Goal: Transaction & Acquisition: Purchase product/service

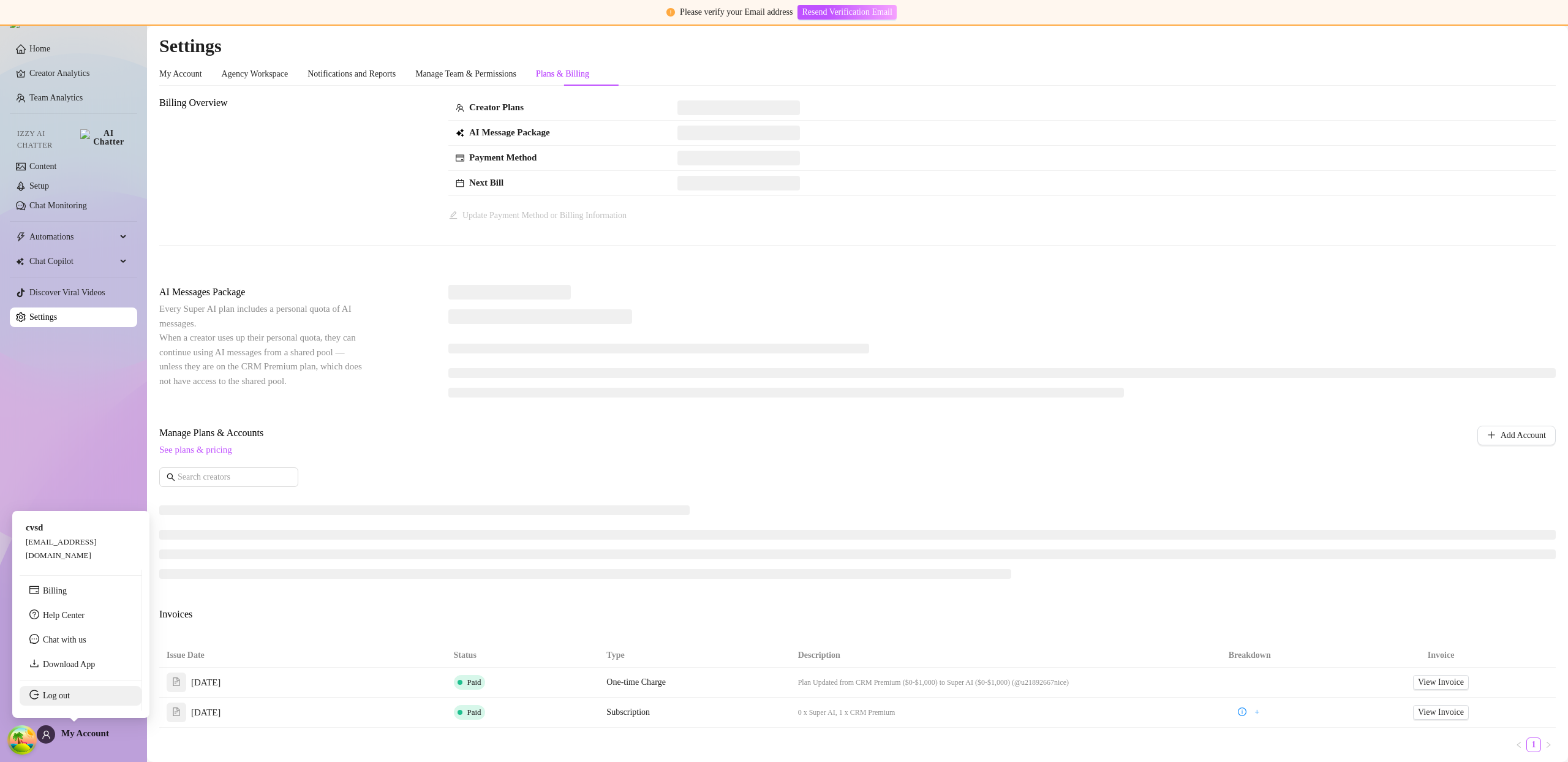
click at [70, 700] on link "Log out" at bounding box center [56, 695] width 27 height 9
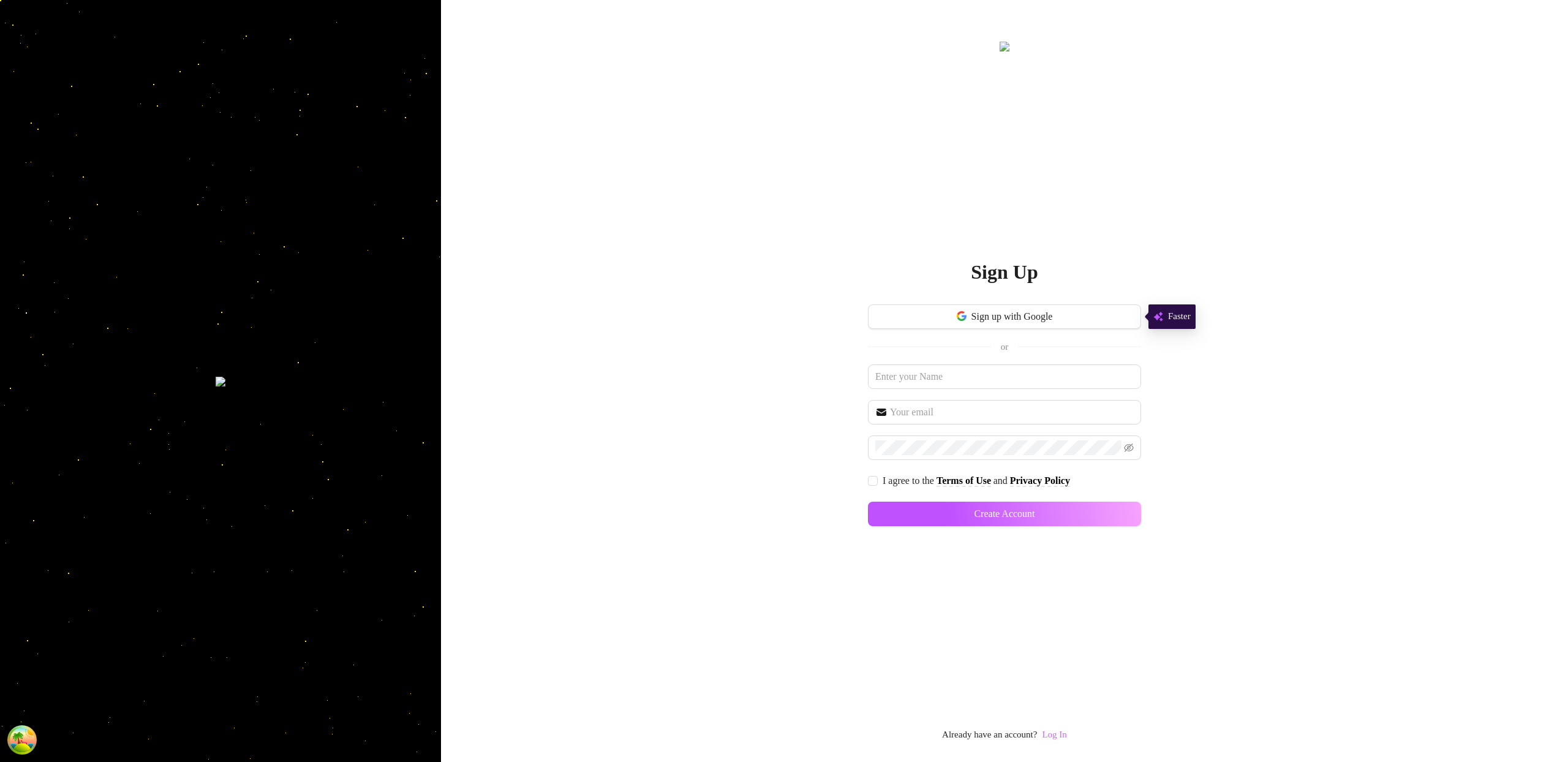
click at [1063, 731] on link "Log In" at bounding box center [1054, 734] width 25 height 10
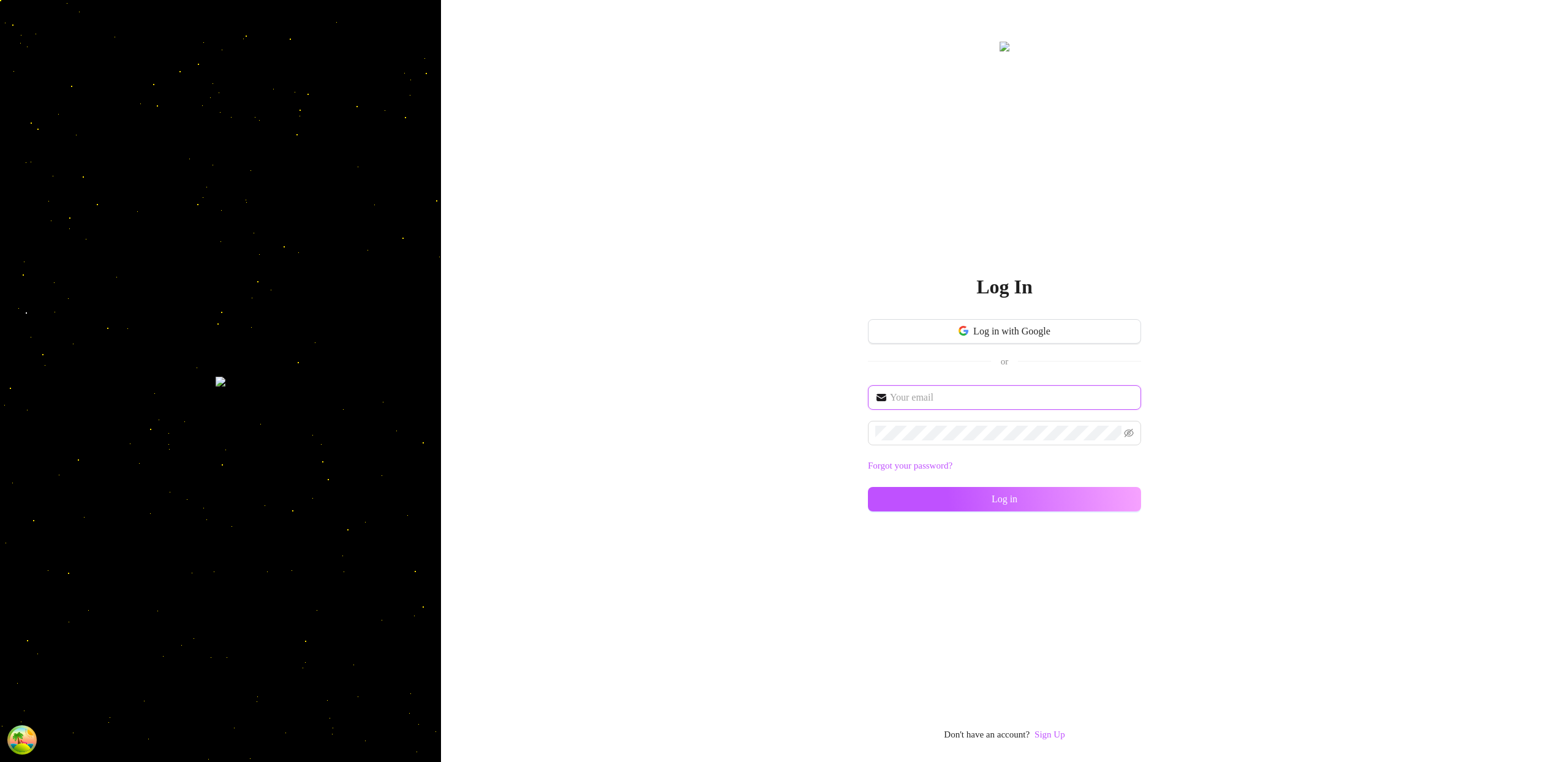
click at [937, 404] on input "text" at bounding box center [1013, 397] width 244 height 15
type input "im@supercreator.app"
click at [1117, 488] on button "Log in" at bounding box center [1005, 499] width 273 height 25
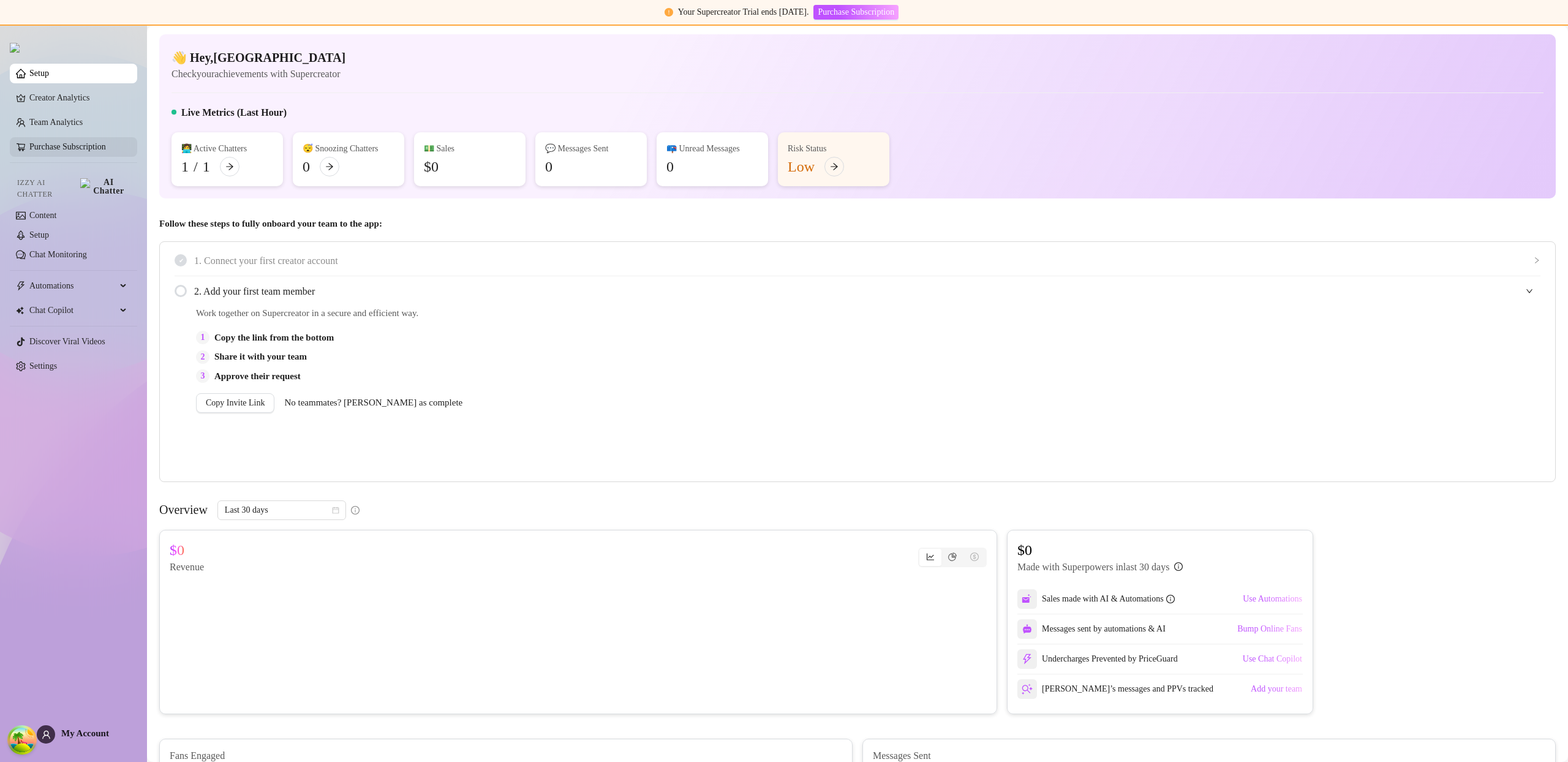
click at [69, 147] on link "Purchase Subscription" at bounding box center [67, 147] width 77 height 9
click at [71, 148] on link "Purchase Subscription" at bounding box center [67, 147] width 77 height 9
click at [80, 150] on link "Purchase Subscription" at bounding box center [67, 147] width 77 height 9
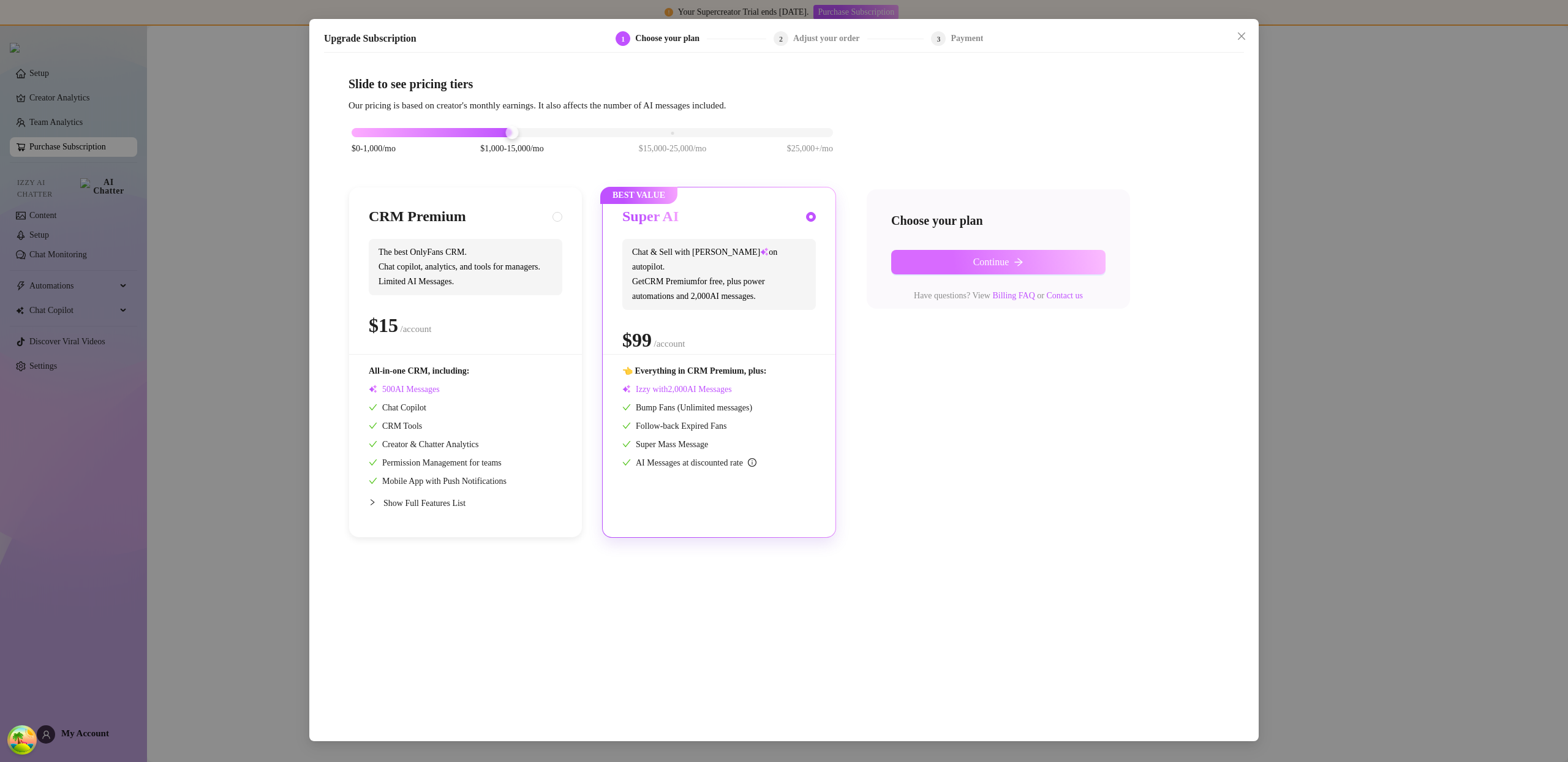
click at [1003, 264] on span "Continue" at bounding box center [991, 262] width 36 height 11
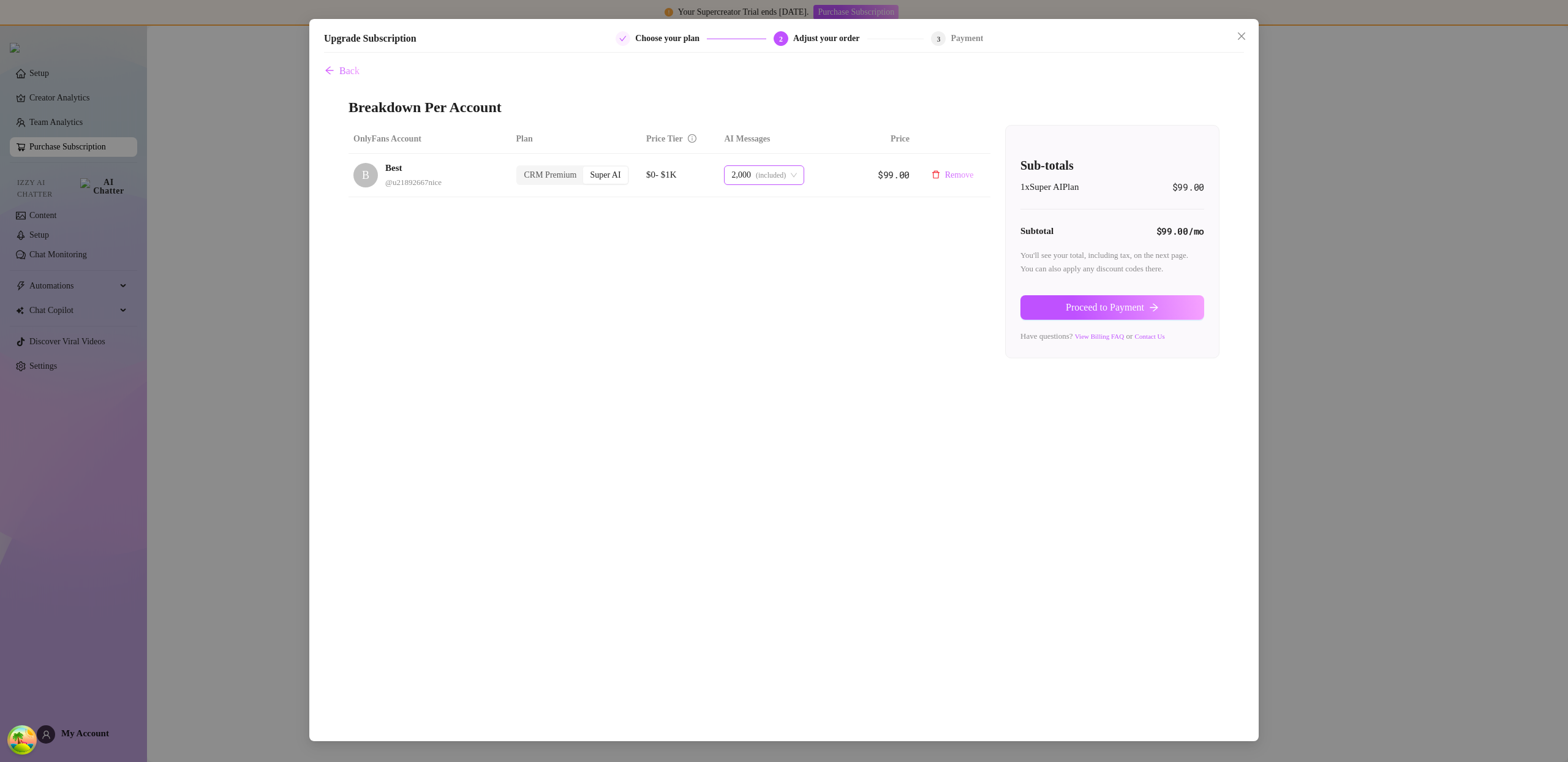
click at [797, 175] on span "2,000 (included)" at bounding box center [764, 175] width 65 height 19
click at [773, 258] on span "+ 2,000 msg" at bounding box center [756, 260] width 42 height 13
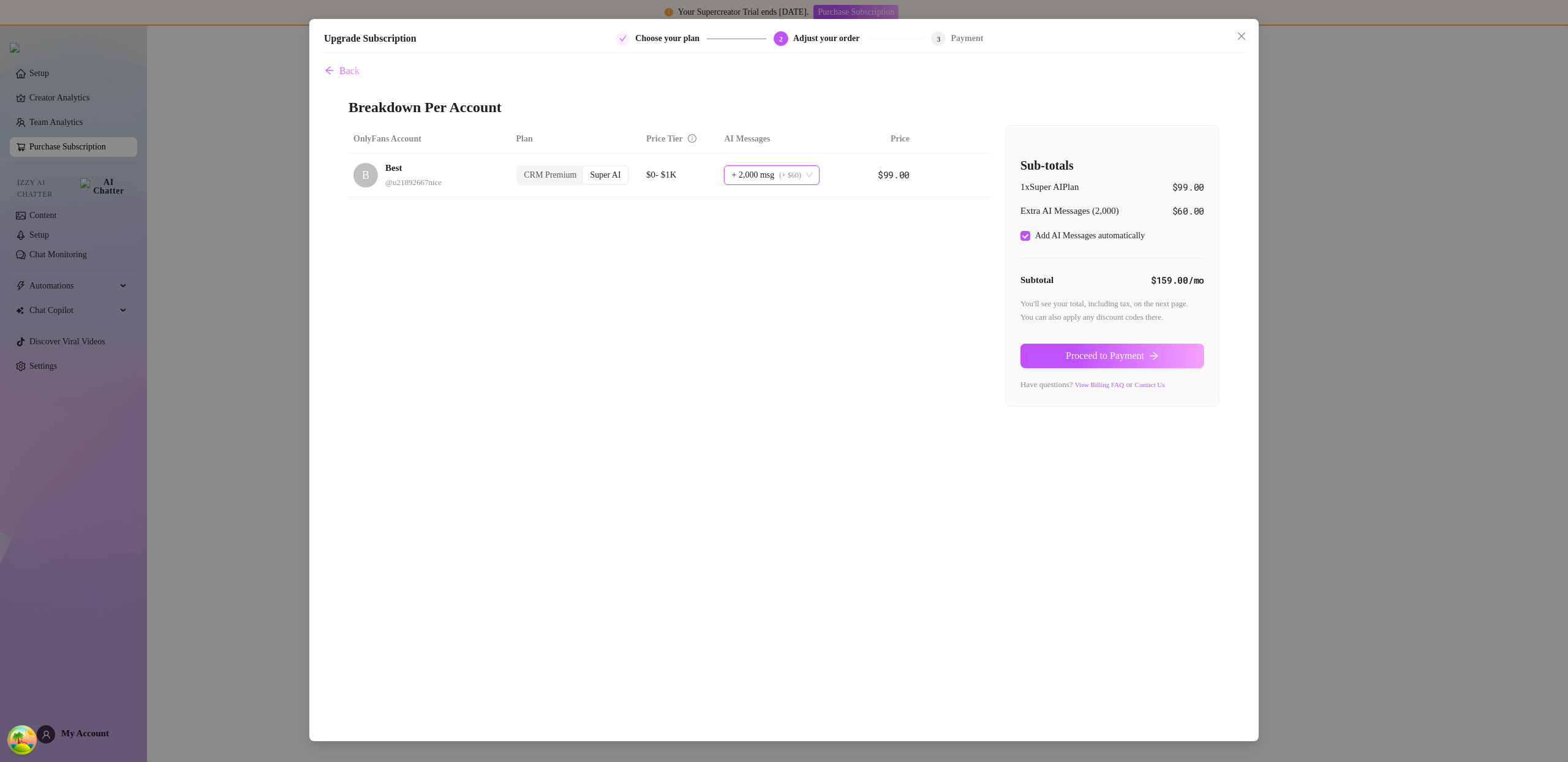
click at [1026, 242] on div "Add AI Messages automatically" at bounding box center [1085, 235] width 129 height 15
click at [1027, 234] on input "Add AI Messages automatically" at bounding box center [1025, 235] width 10 height 10
checkbox input "false"
click at [1134, 359] on span "Proceed to Payment" at bounding box center [1105, 355] width 79 height 11
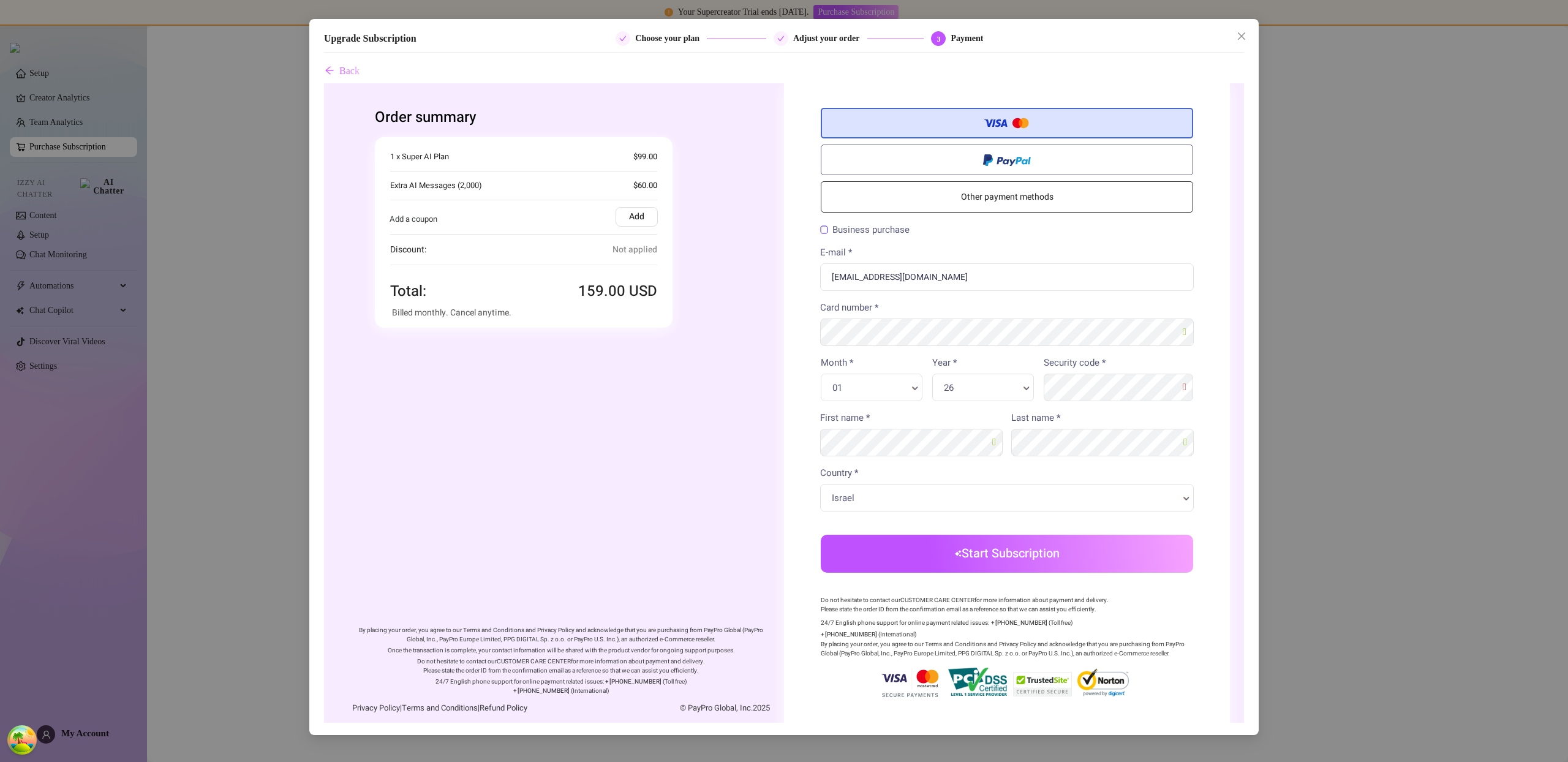
click at [1054, 557] on button "Start Subscription" at bounding box center [1006, 553] width 372 height 38
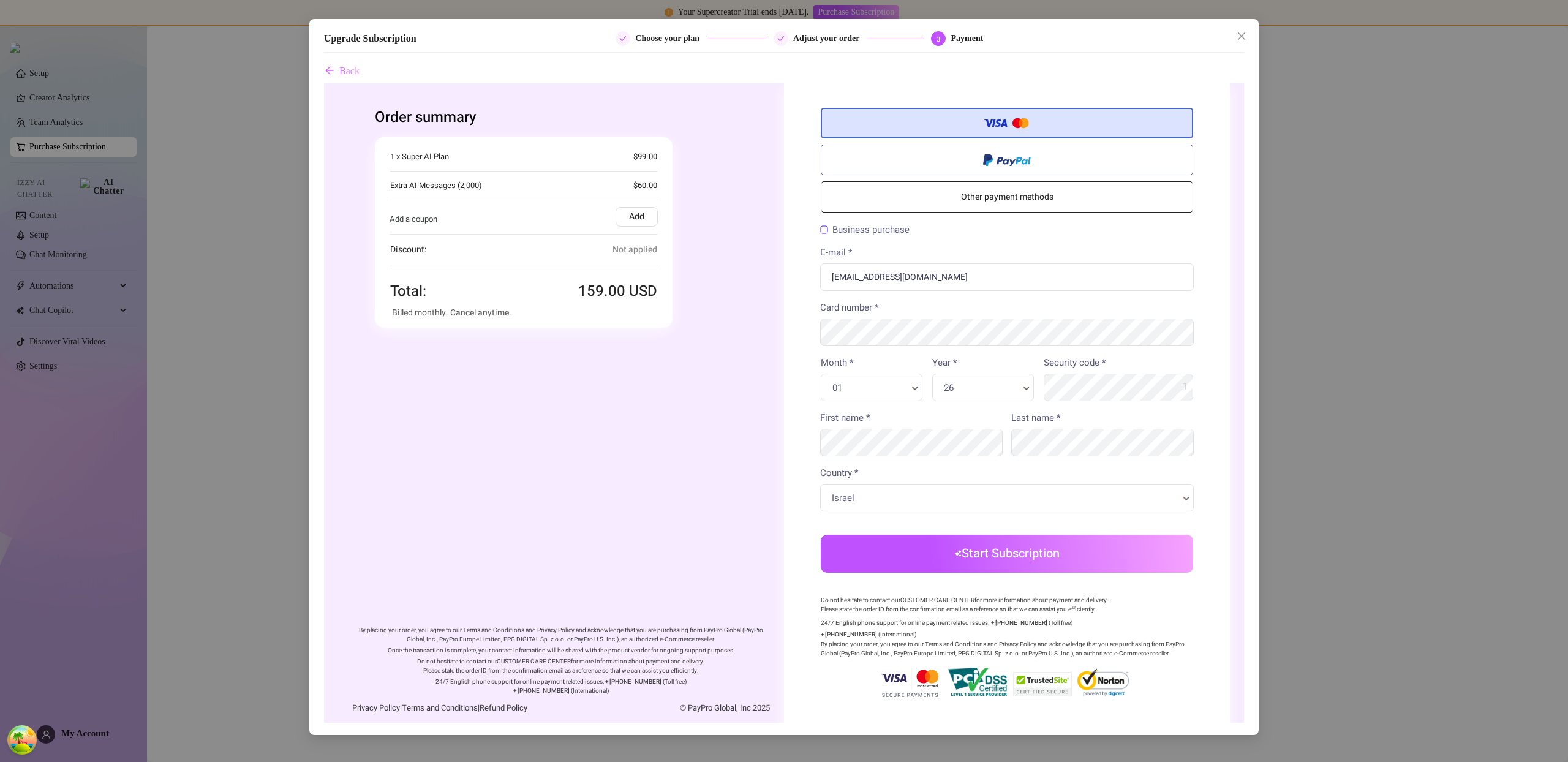
click at [1041, 546] on button "Start Subscription" at bounding box center [1006, 553] width 372 height 38
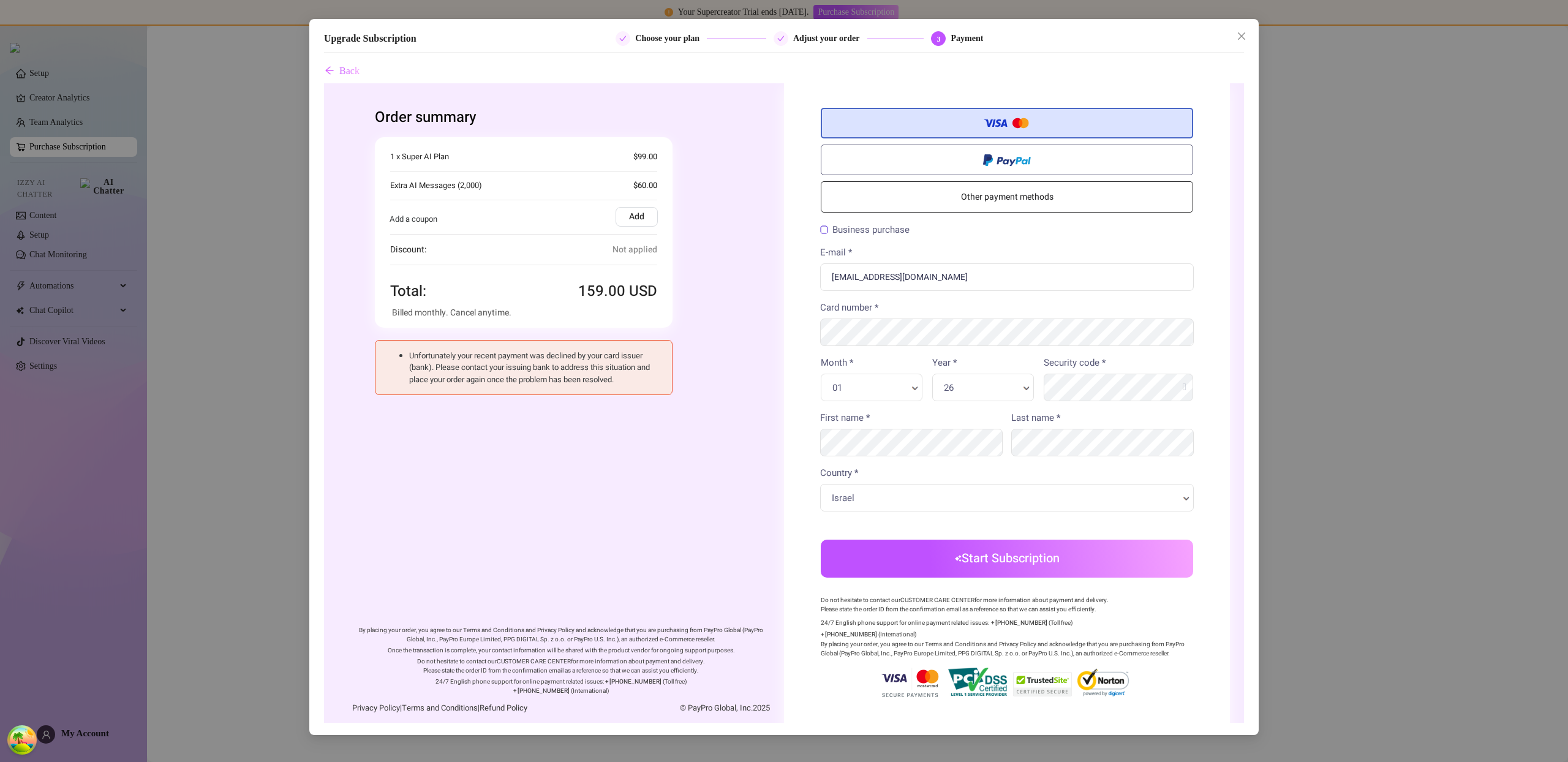
drag, startPoint x: 1024, startPoint y: 557, endPoint x: 1348, endPoint y: 641, distance: 334.7
click at [1024, 557] on button "Start Subscription" at bounding box center [1006, 558] width 372 height 38
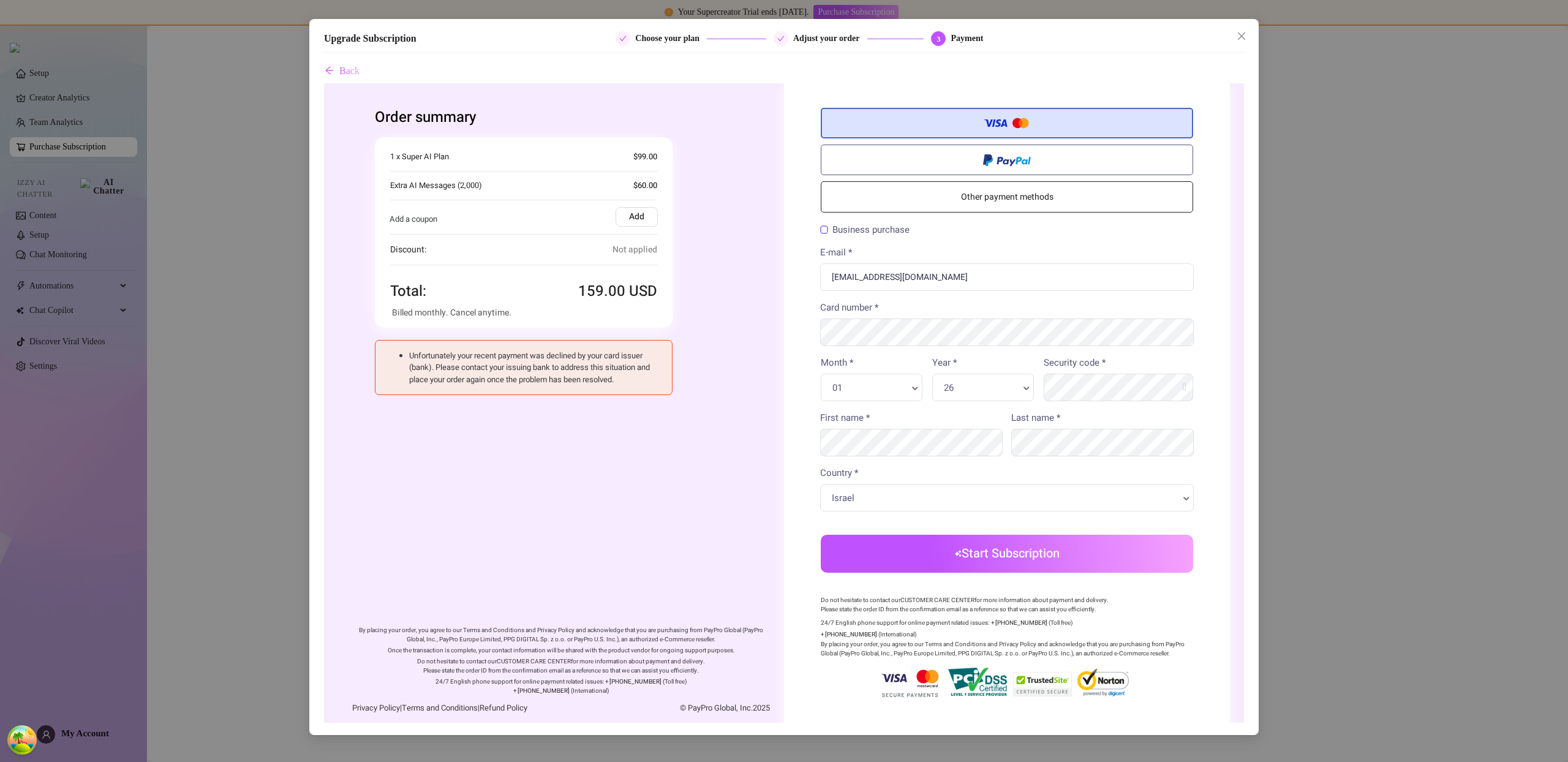
click at [1032, 561] on button "Start Subscription" at bounding box center [1006, 553] width 372 height 38
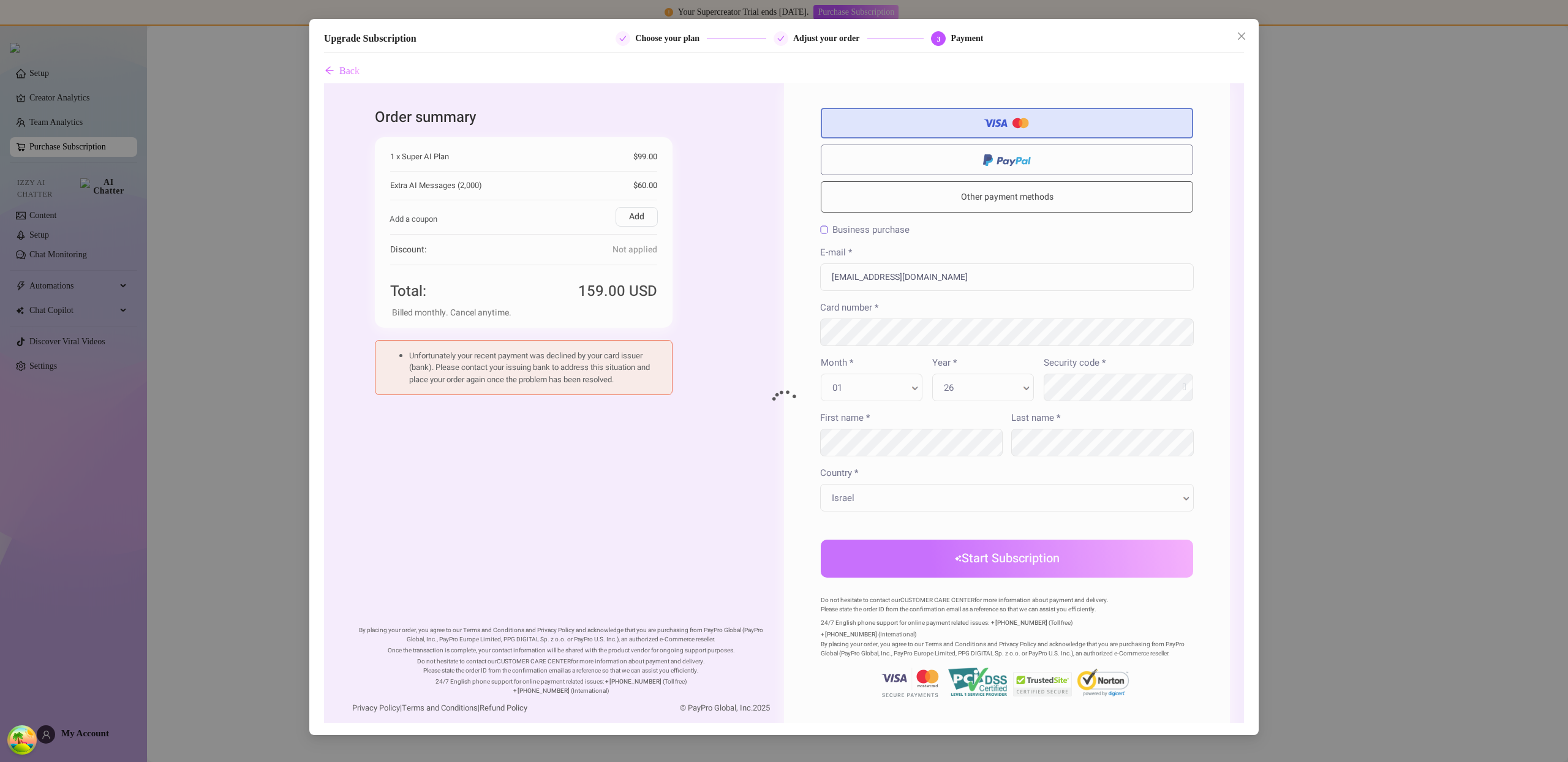
click at [1032, 561] on div at bounding box center [784, 402] width 920 height 639
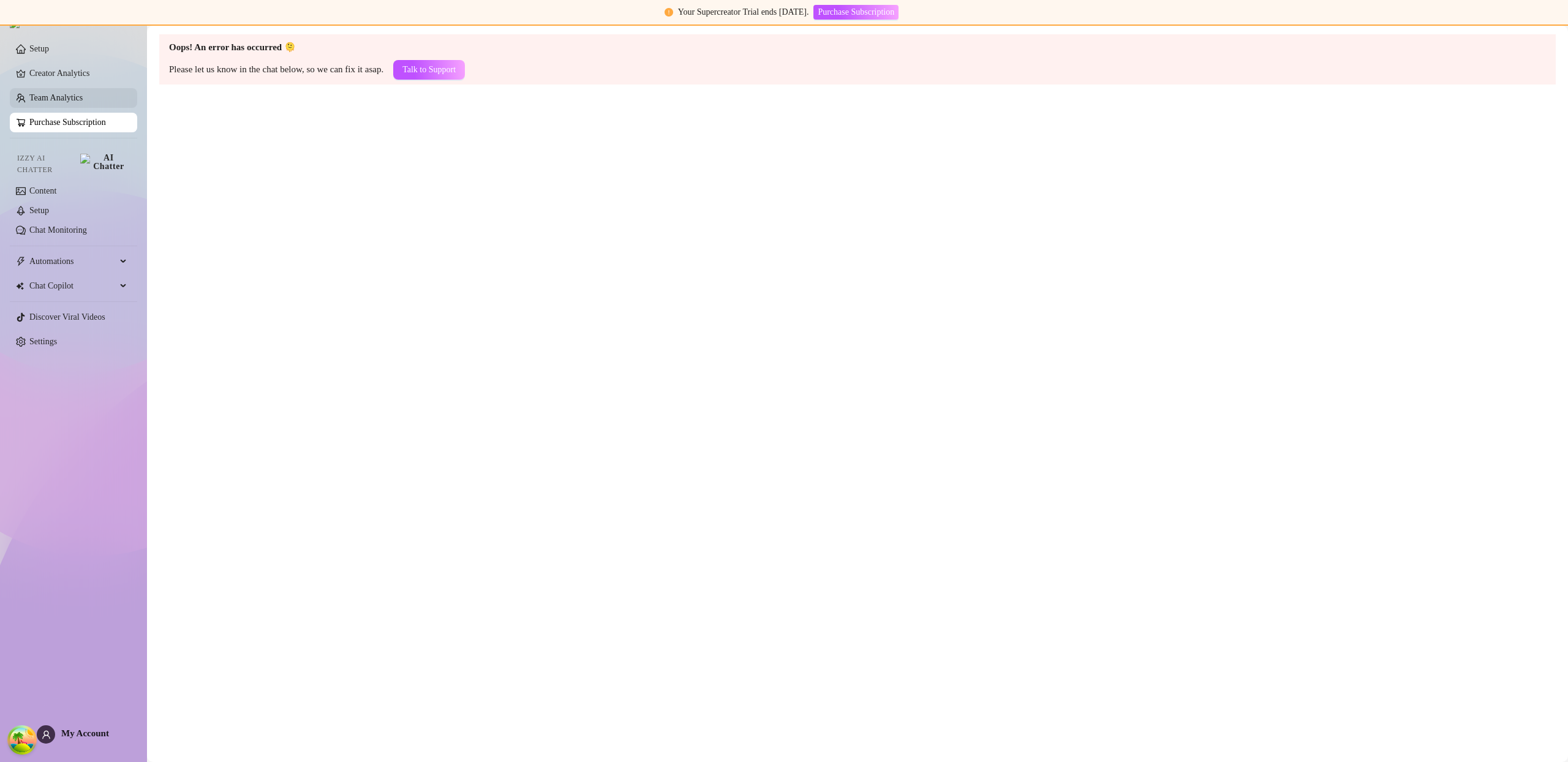
click at [67, 103] on link "Team Analytics" at bounding box center [56, 97] width 53 height 9
click at [77, 124] on link "Purchase Subscription" at bounding box center [67, 122] width 77 height 9
click at [67, 94] on link "Creator Analytics" at bounding box center [78, 98] width 98 height 19
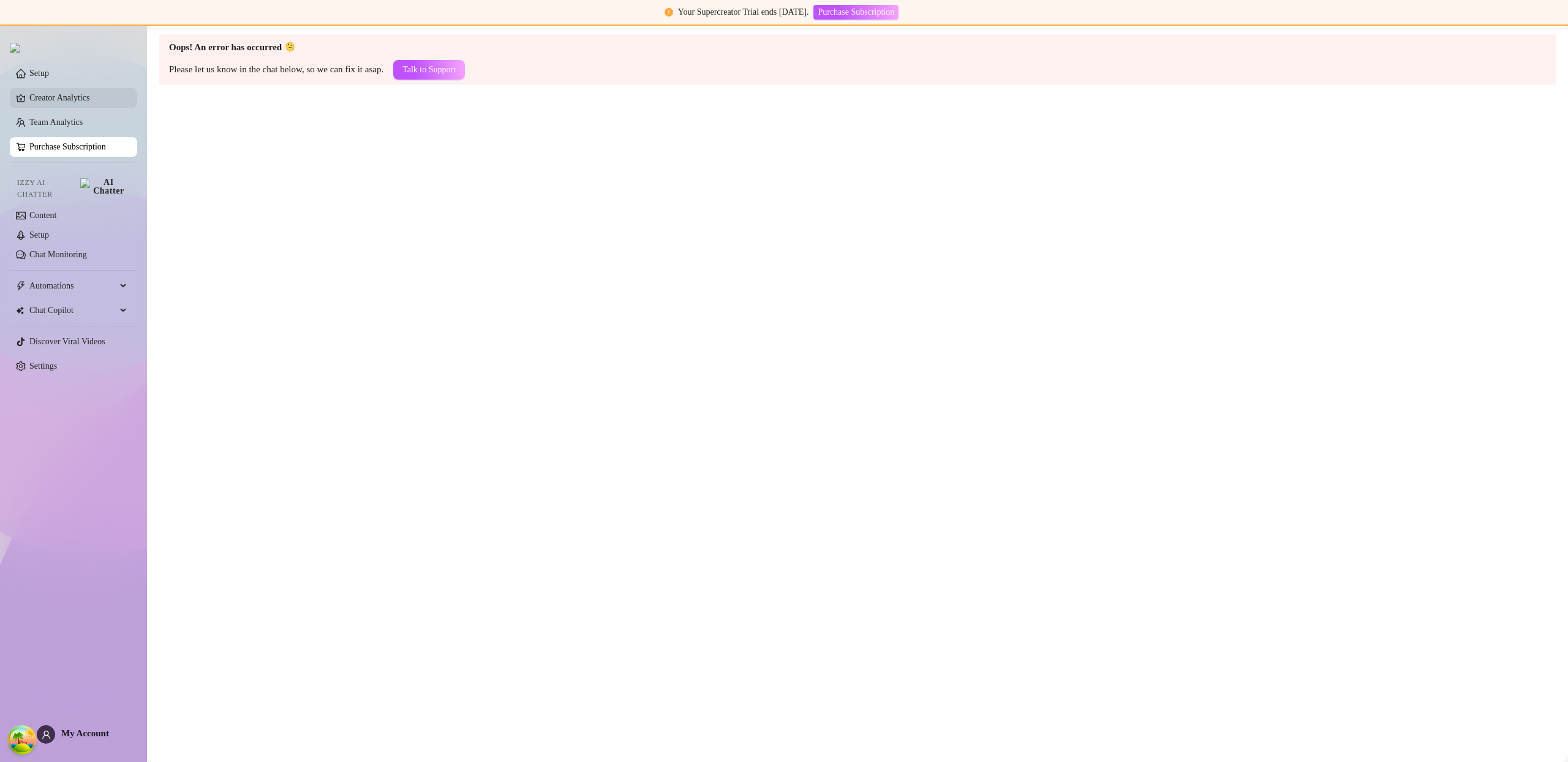
click at [67, 94] on link "Creator Analytics" at bounding box center [78, 98] width 98 height 19
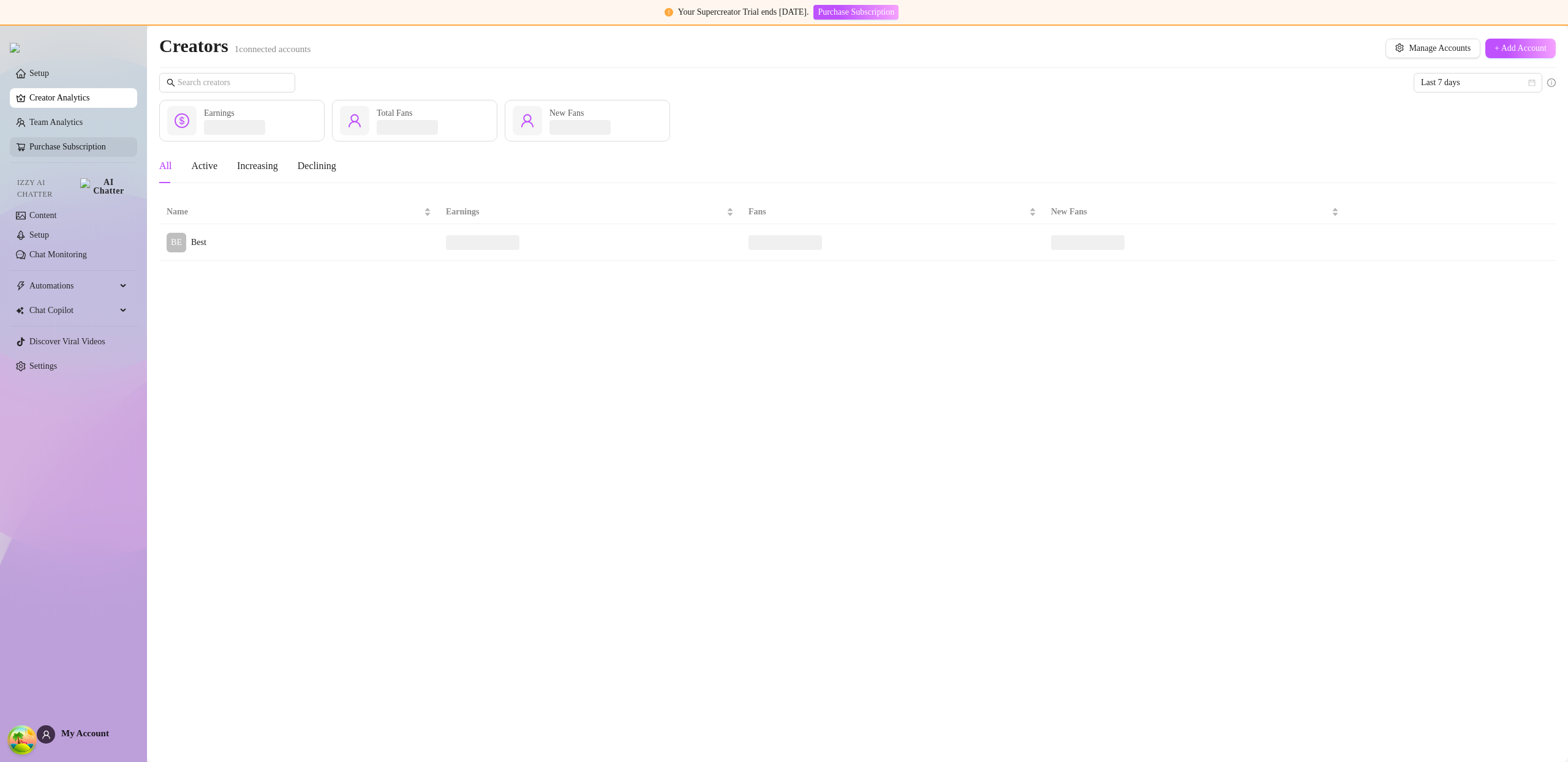
click at [88, 150] on link "Purchase Subscription" at bounding box center [67, 147] width 77 height 9
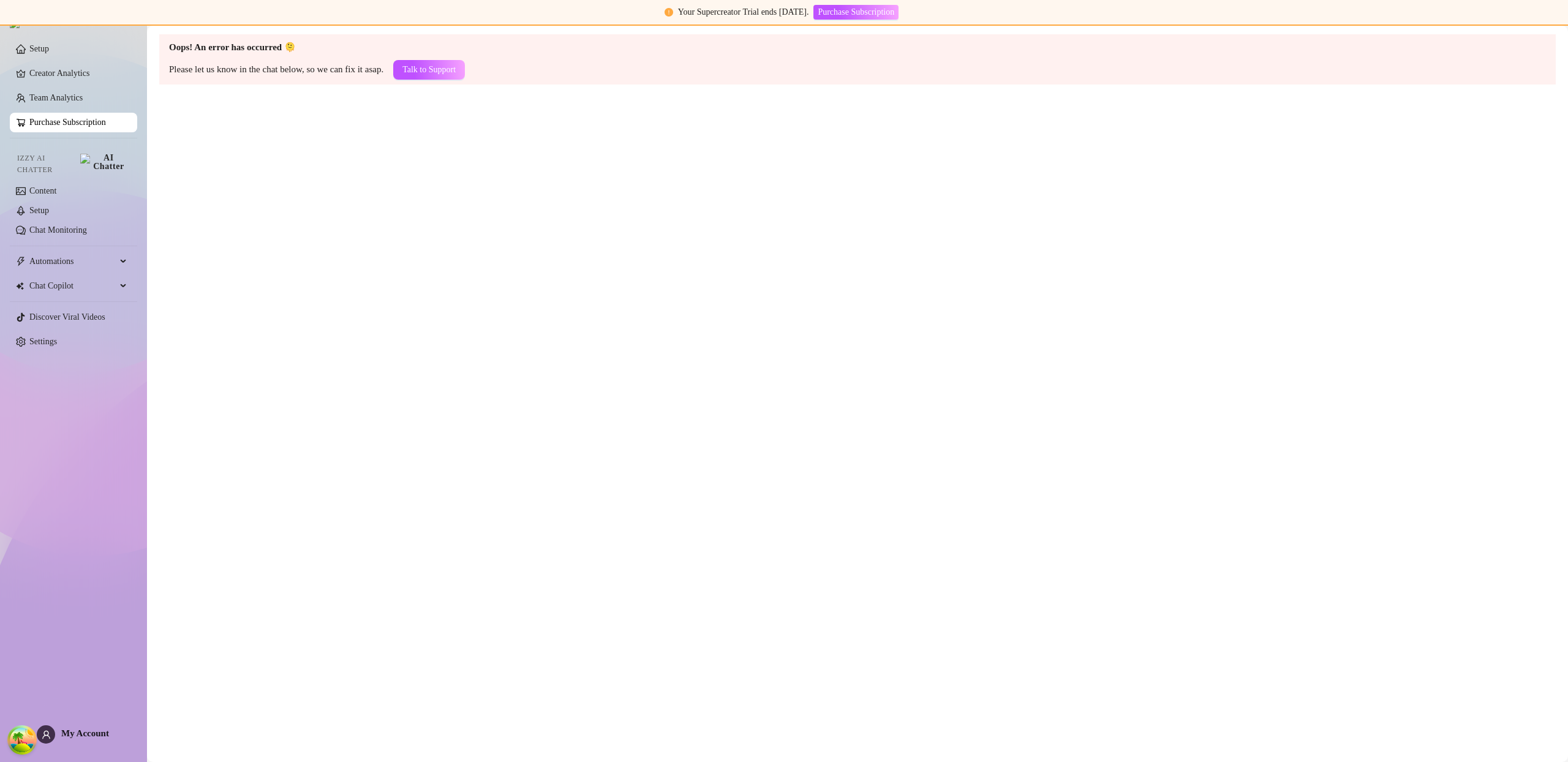
click at [73, 119] on link "Purchase Subscription" at bounding box center [67, 122] width 77 height 9
click at [73, 120] on link "Purchase Subscription" at bounding box center [67, 122] width 77 height 9
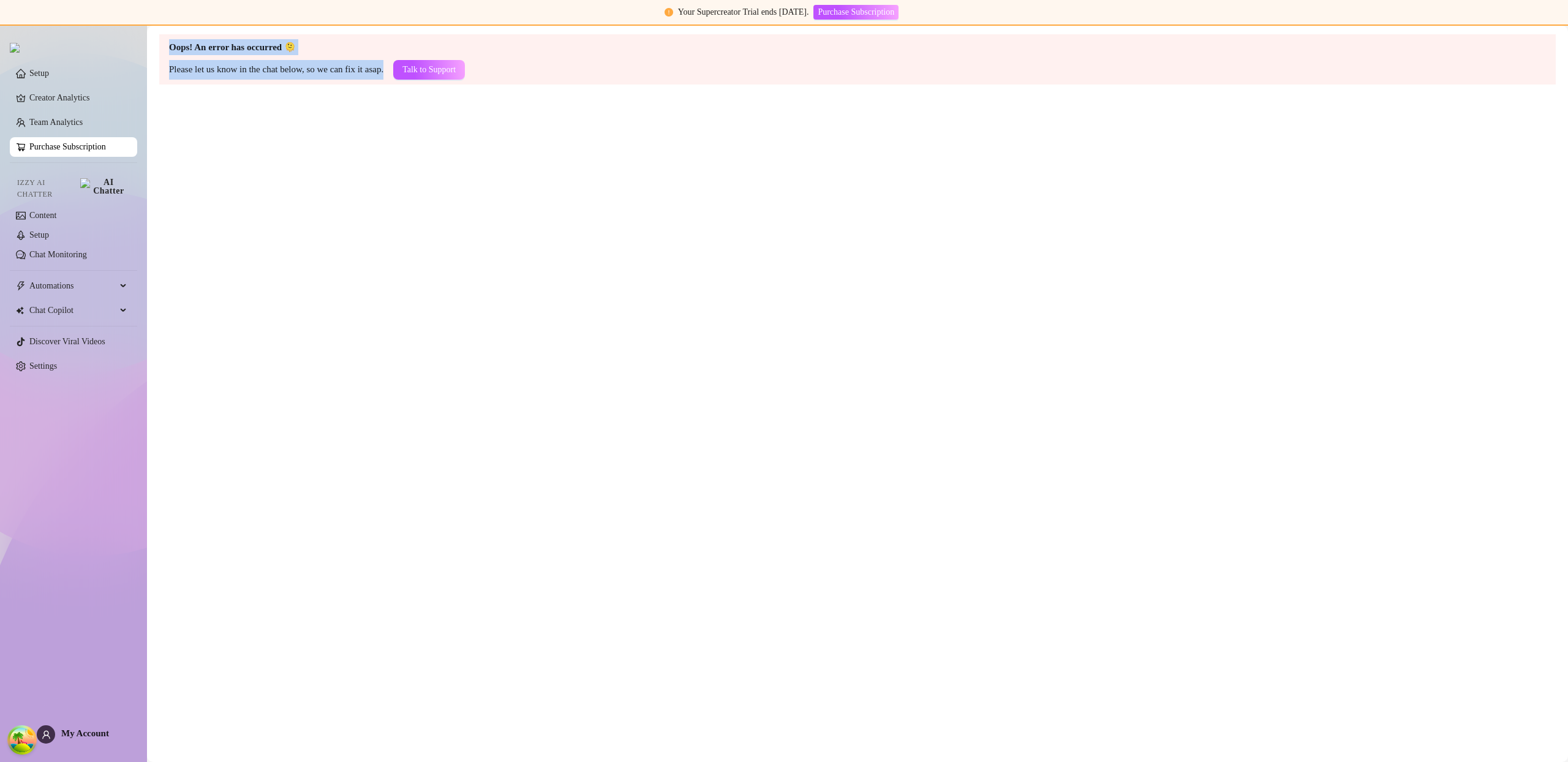
drag, startPoint x: 162, startPoint y: 45, endPoint x: 378, endPoint y: 81, distance: 219.0
click at [378, 81] on main "Oops! An error has occurred 🫠 Please let us know in the chat below, so we can f…" at bounding box center [857, 393] width 1421 height 736
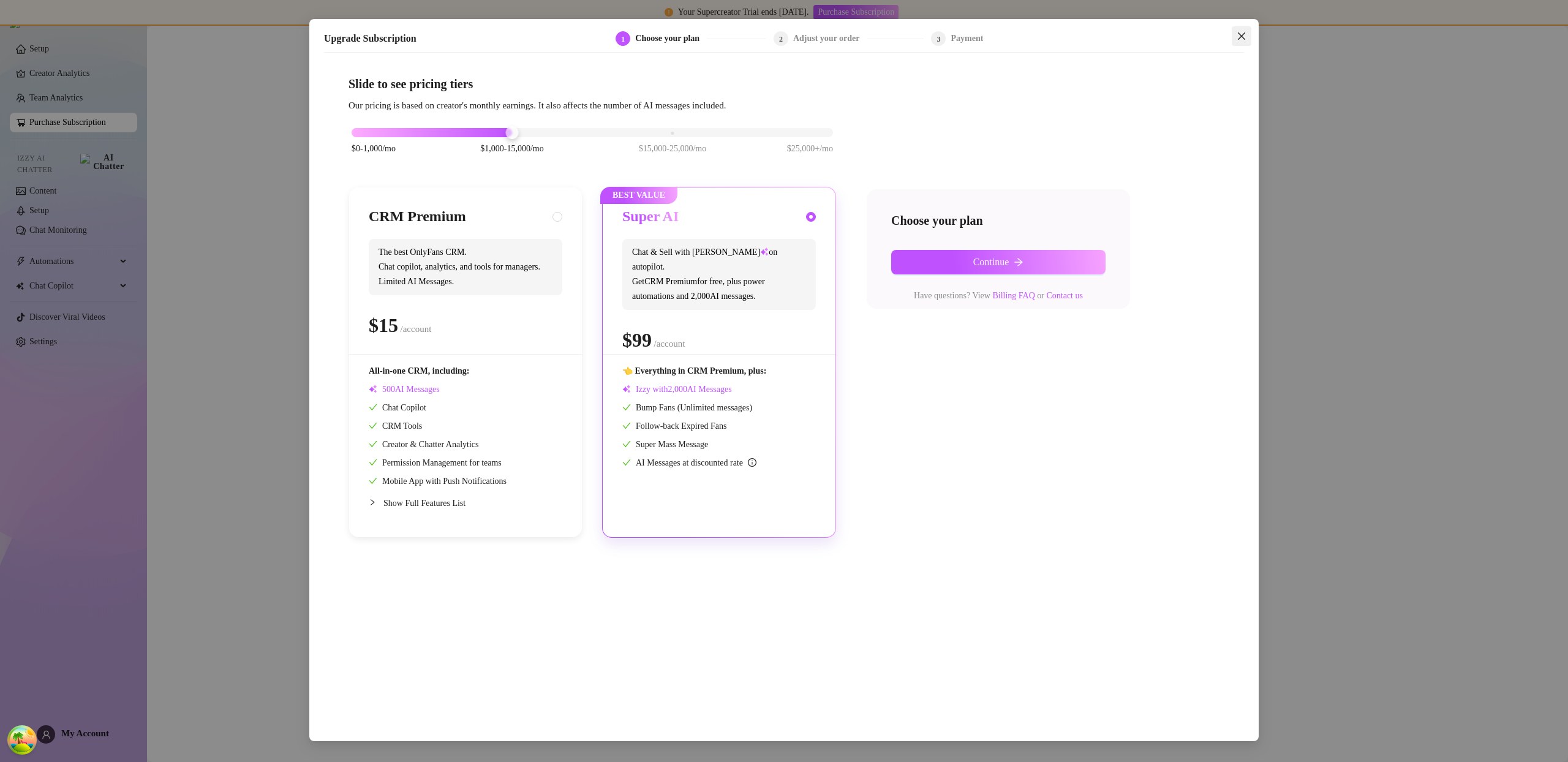
click at [1241, 33] on icon "close" at bounding box center [1242, 35] width 10 height 10
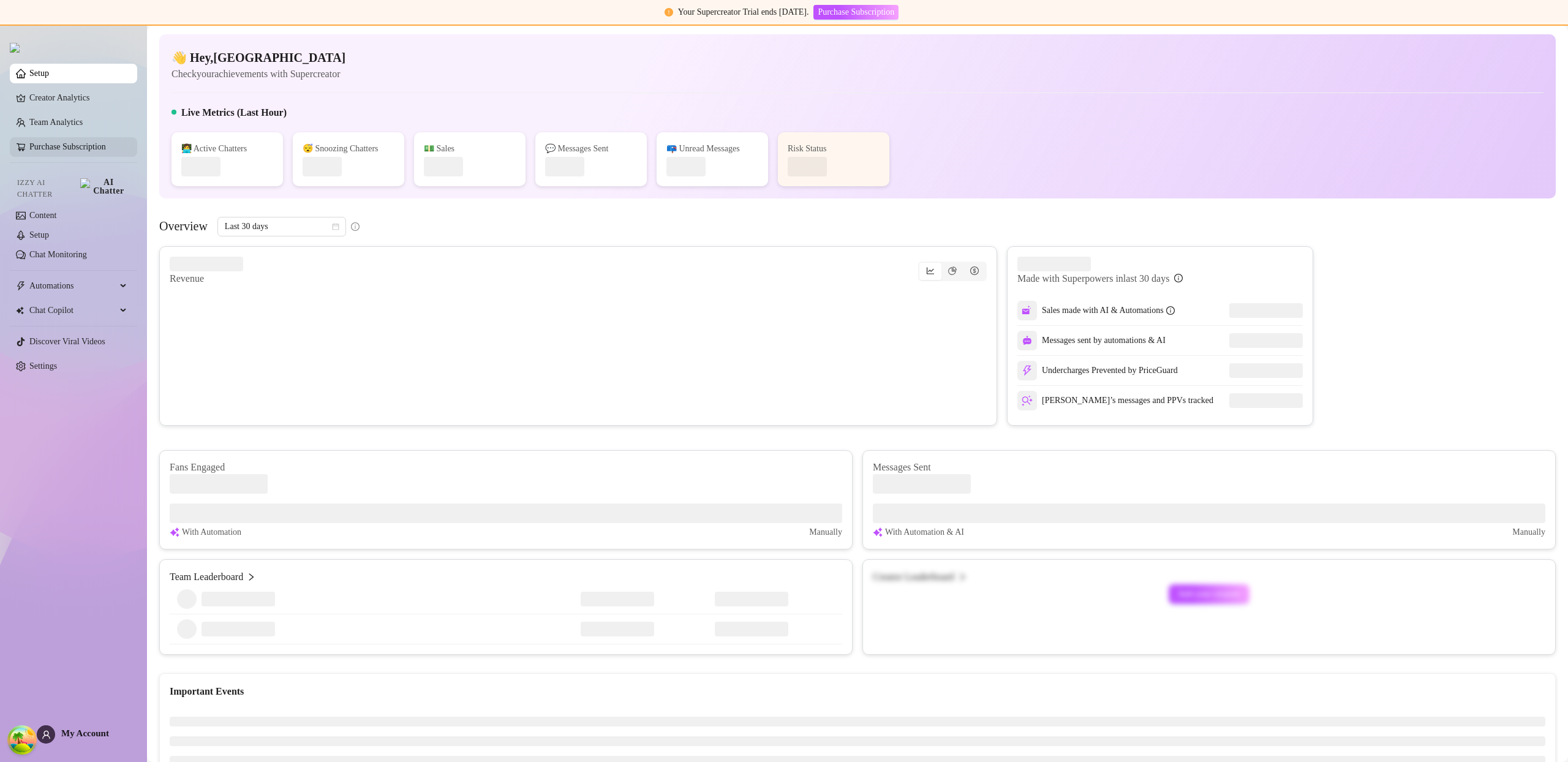
click at [91, 151] on link "Purchase Subscription" at bounding box center [67, 147] width 77 height 9
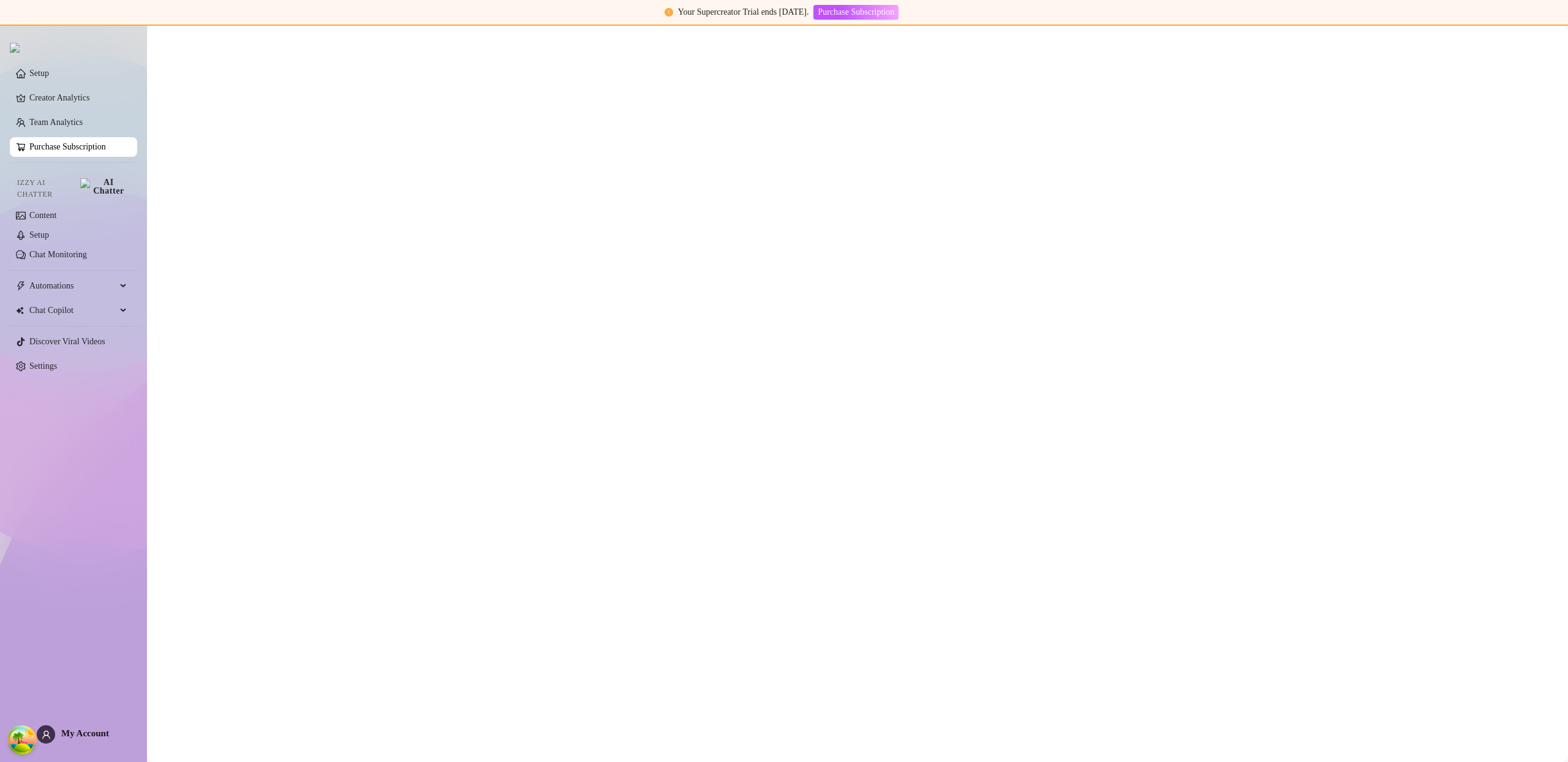
click at [94, 152] on div "Upgrade Subscription 1 Choose your plan 2 Adjust your order 3 Payment Slide to …" at bounding box center [784, 381] width 1568 height 762
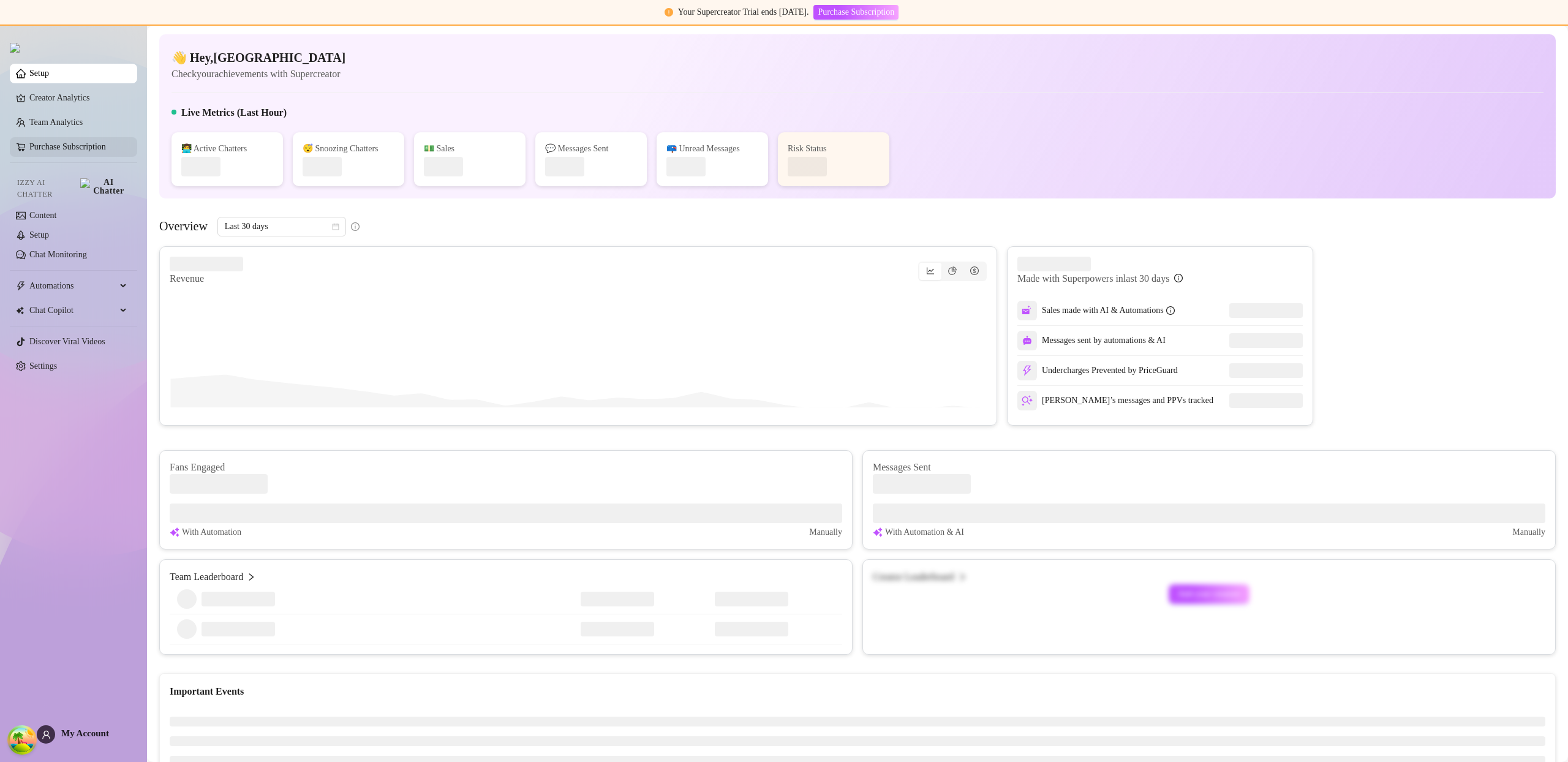
click at [106, 147] on link "Purchase Subscription" at bounding box center [67, 147] width 77 height 9
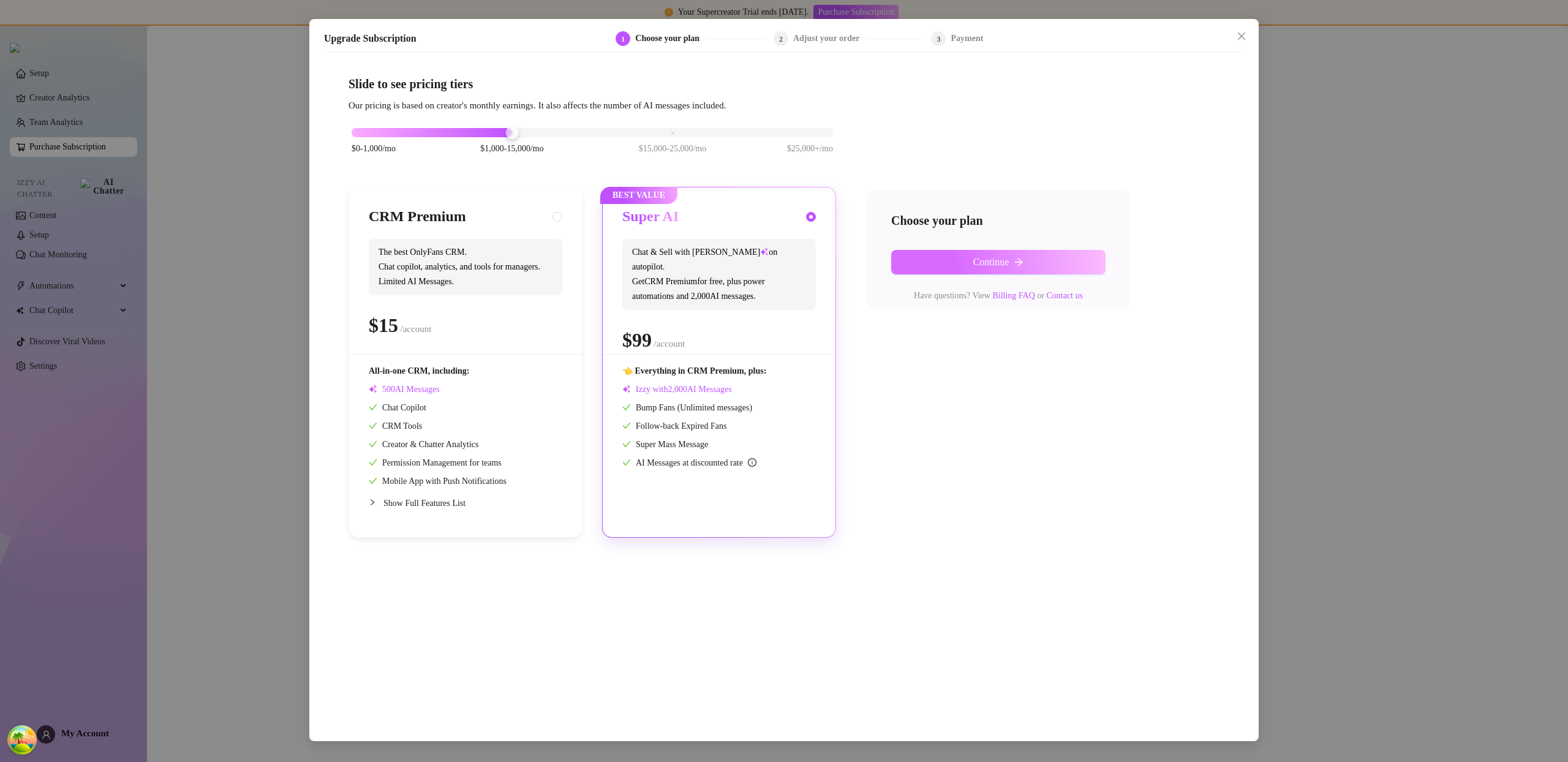
click at [974, 258] on span "Continue" at bounding box center [991, 262] width 36 height 11
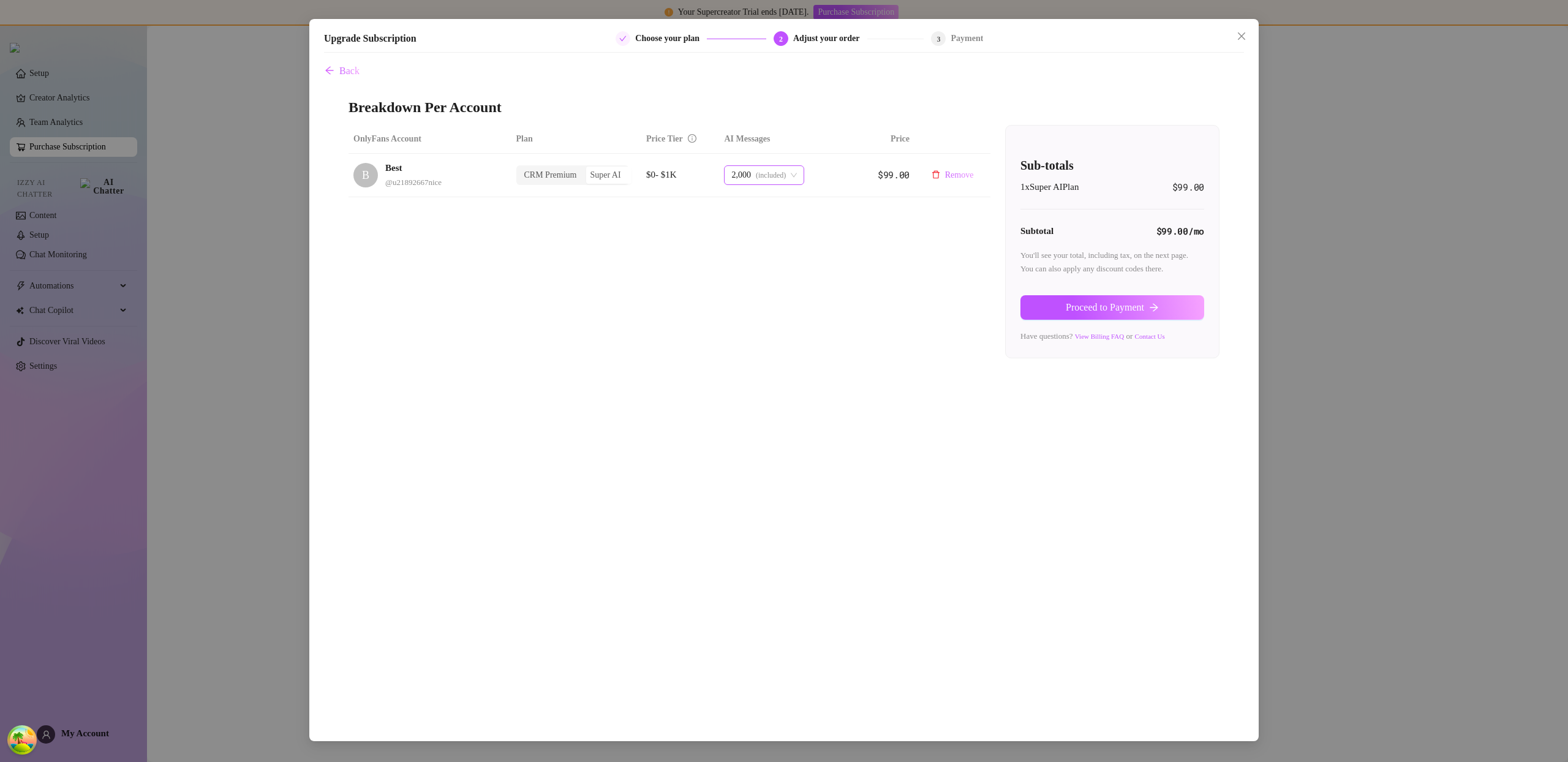
click at [785, 171] on span "(included)" at bounding box center [771, 175] width 30 height 19
click at [773, 256] on span "+ 2,000 msg" at bounding box center [756, 260] width 42 height 13
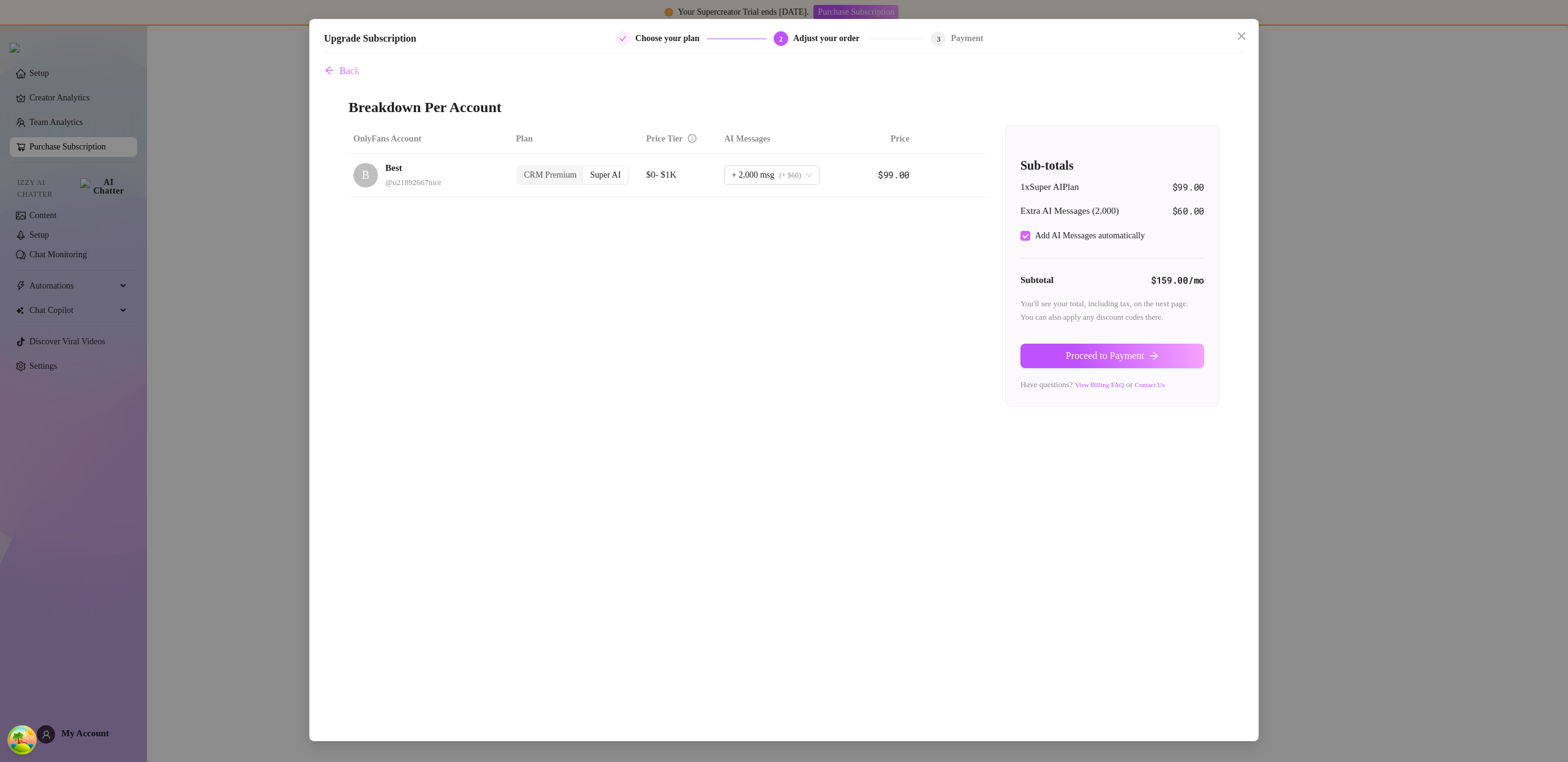
click at [1021, 235] on div "Sub-totals 1 x Super AI Plan $99.00 Extra AI Messages ( 2,000 ) $60.00 Add AI M…" at bounding box center [1112, 265] width 213 height 280
click at [1023, 236] on input "Add AI Messages automatically" at bounding box center [1025, 235] width 10 height 10
checkbox input "false"
click at [1096, 354] on span "Proceed to Payment" at bounding box center [1105, 355] width 79 height 11
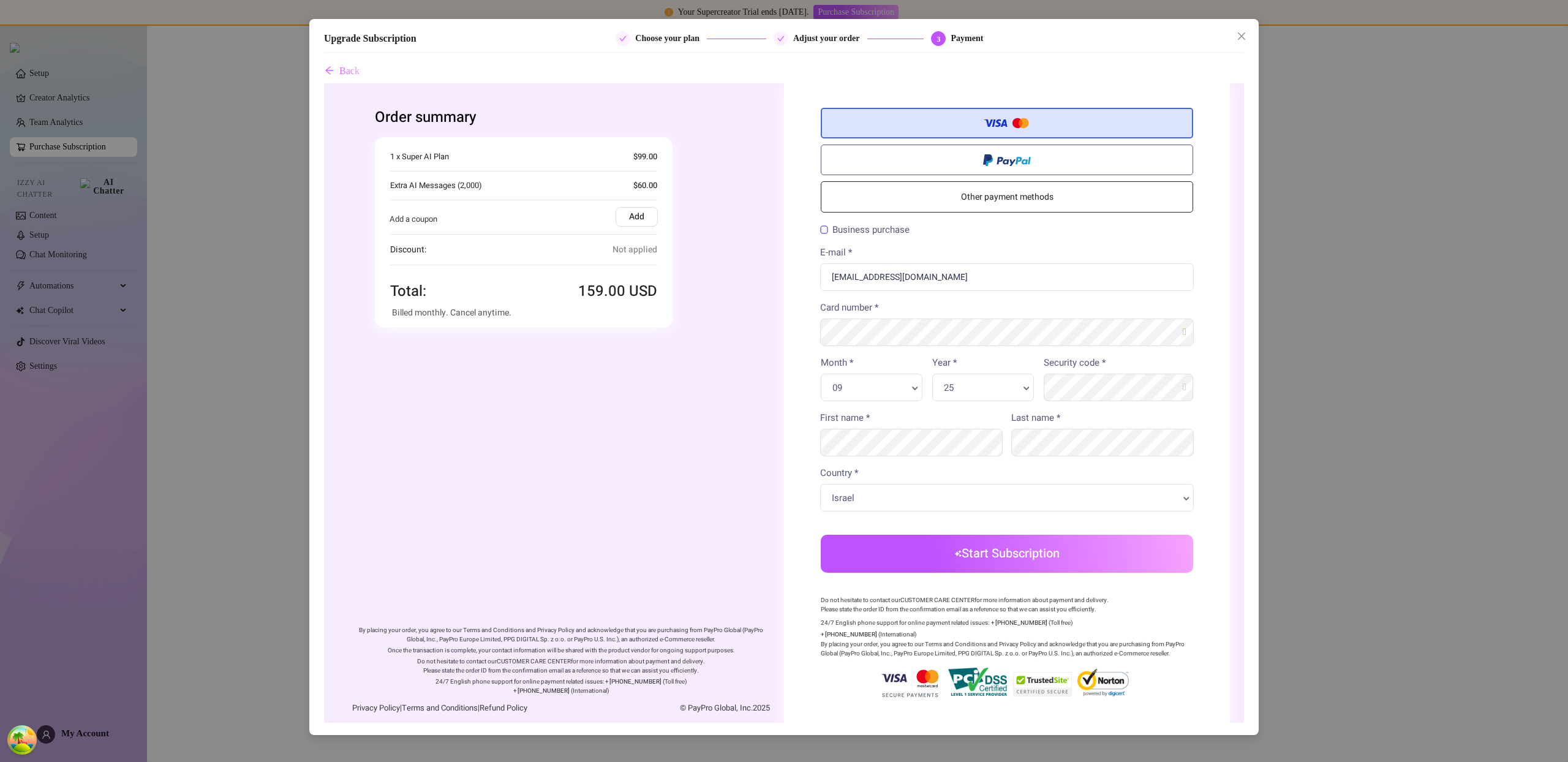
click at [984, 565] on button "Start Subscription" at bounding box center [1006, 553] width 372 height 38
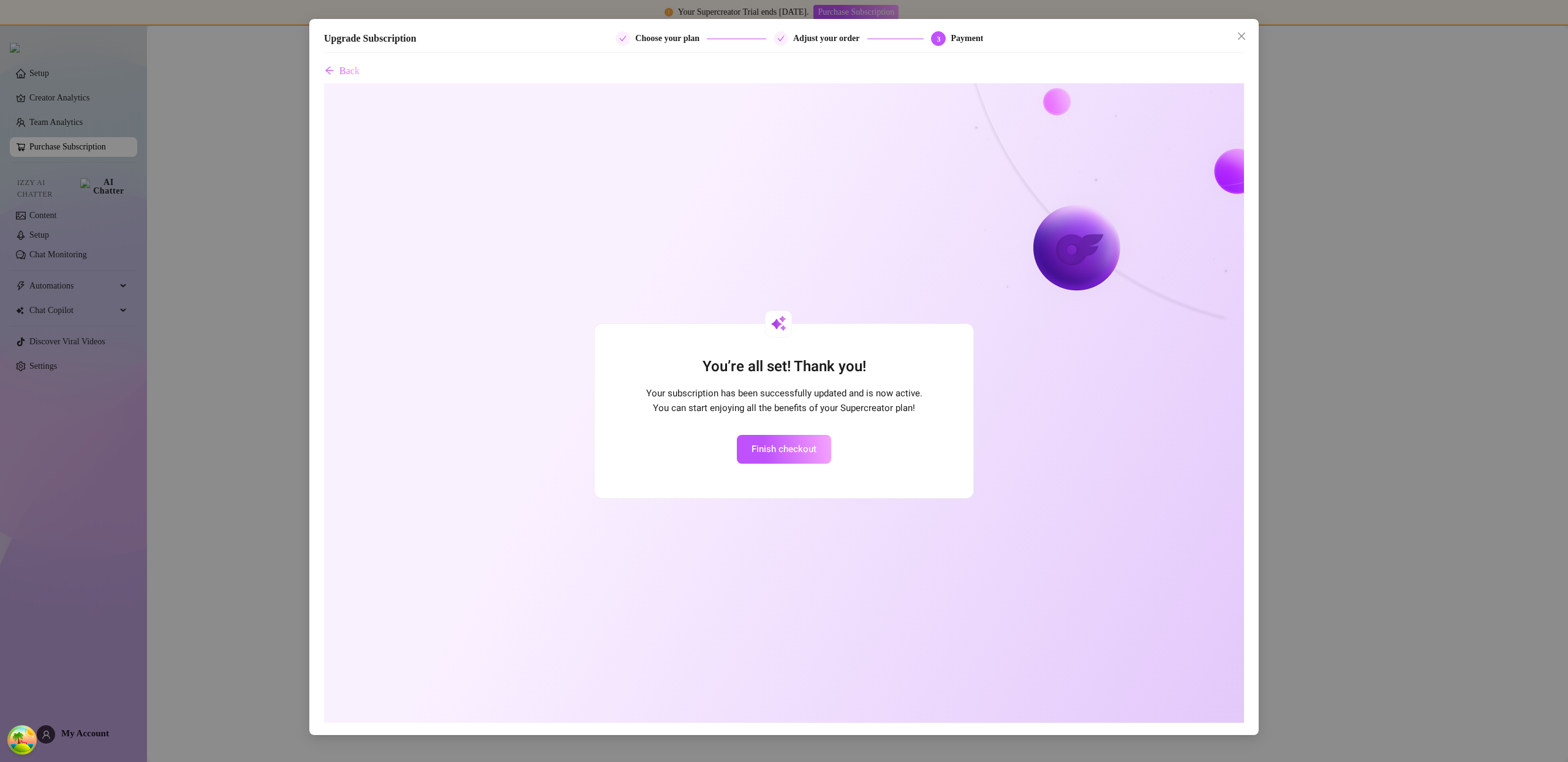
click at [1242, 31] on main at bounding box center [857, 393] width 1421 height 736
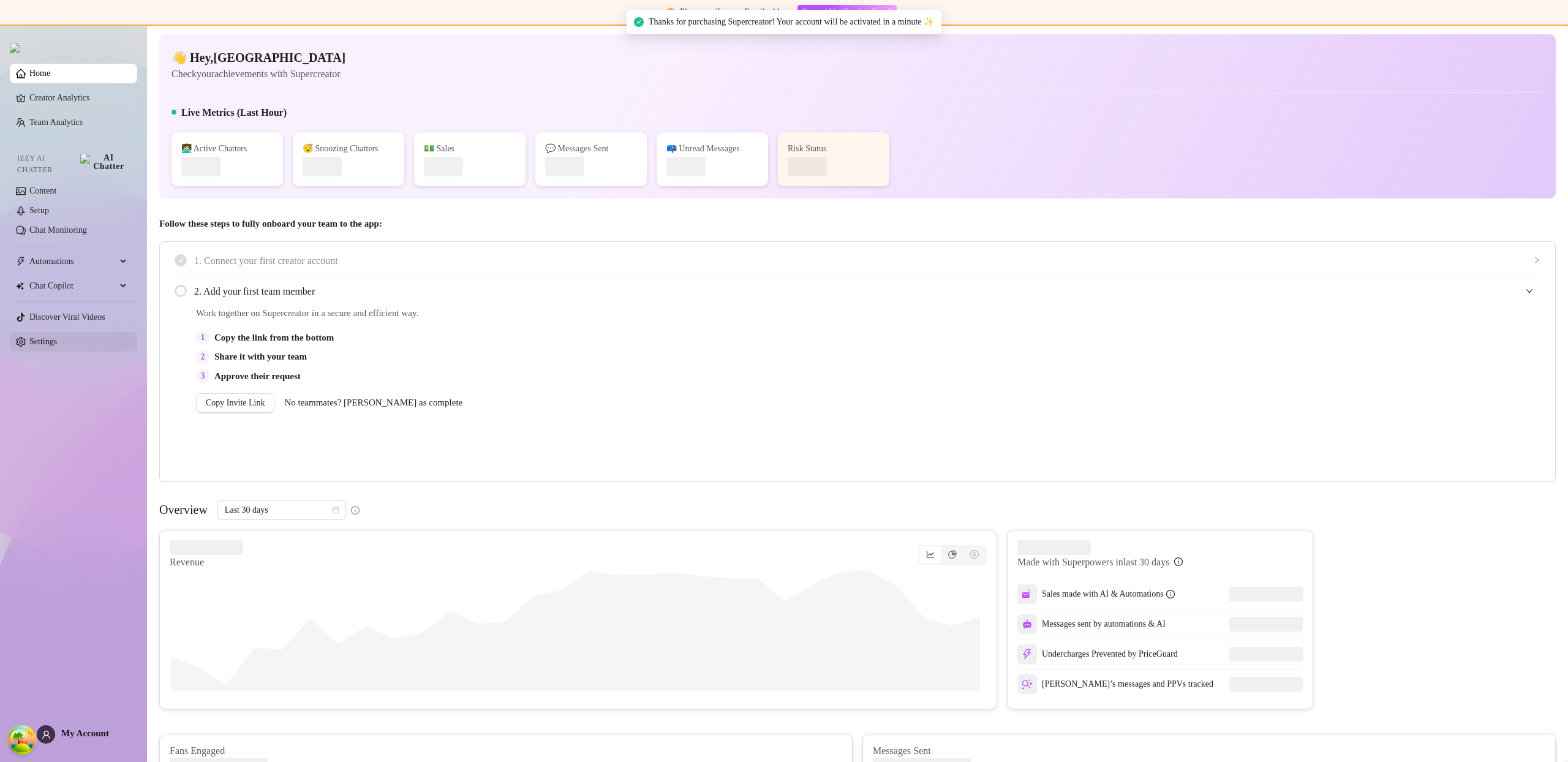
click at [57, 340] on link "Settings" at bounding box center [42, 341] width 27 height 9
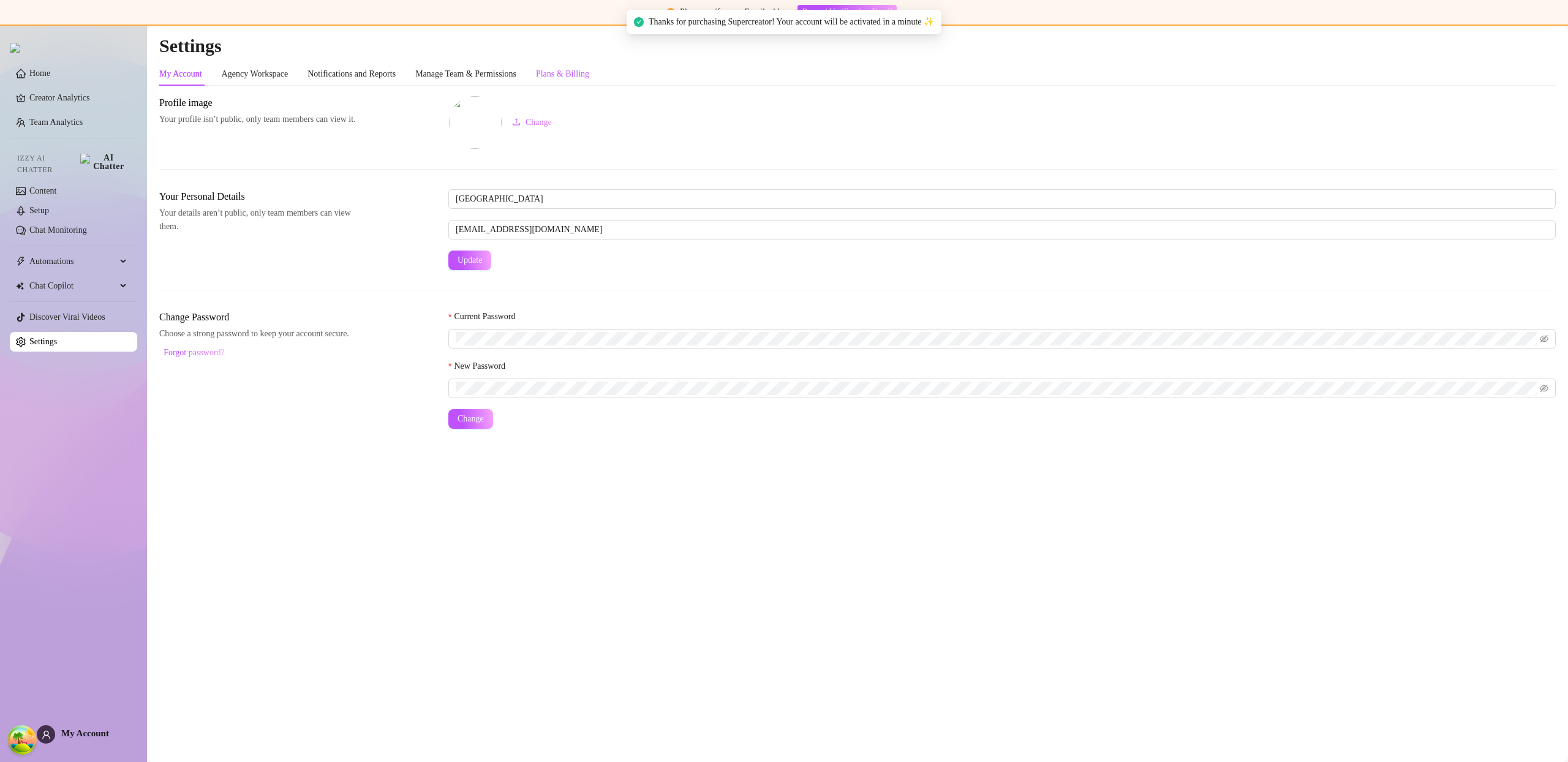
click at [589, 76] on div "Plans & Billing" at bounding box center [562, 73] width 53 height 13
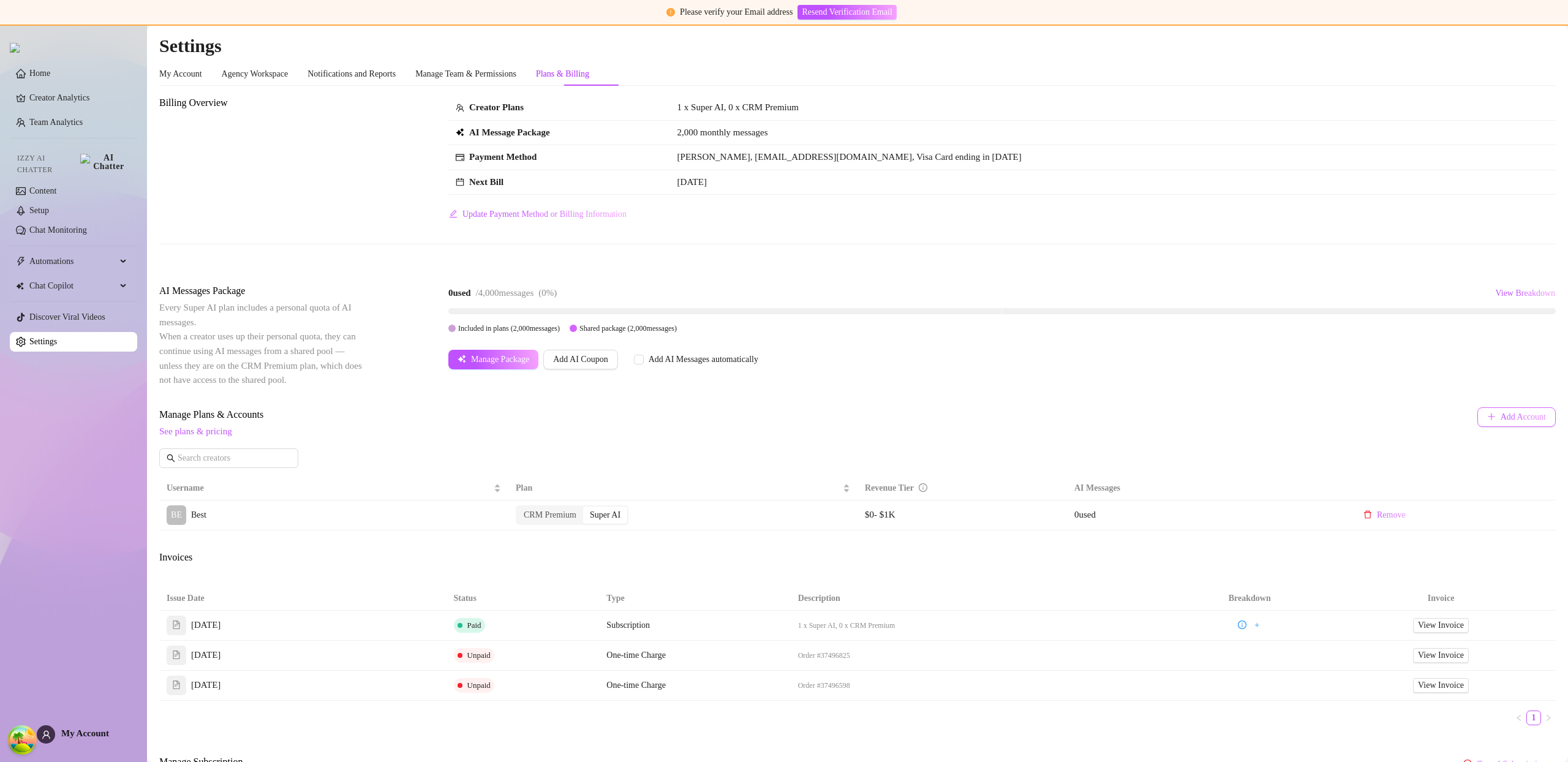
click at [1501, 413] on span "Add Account" at bounding box center [1523, 416] width 45 height 10
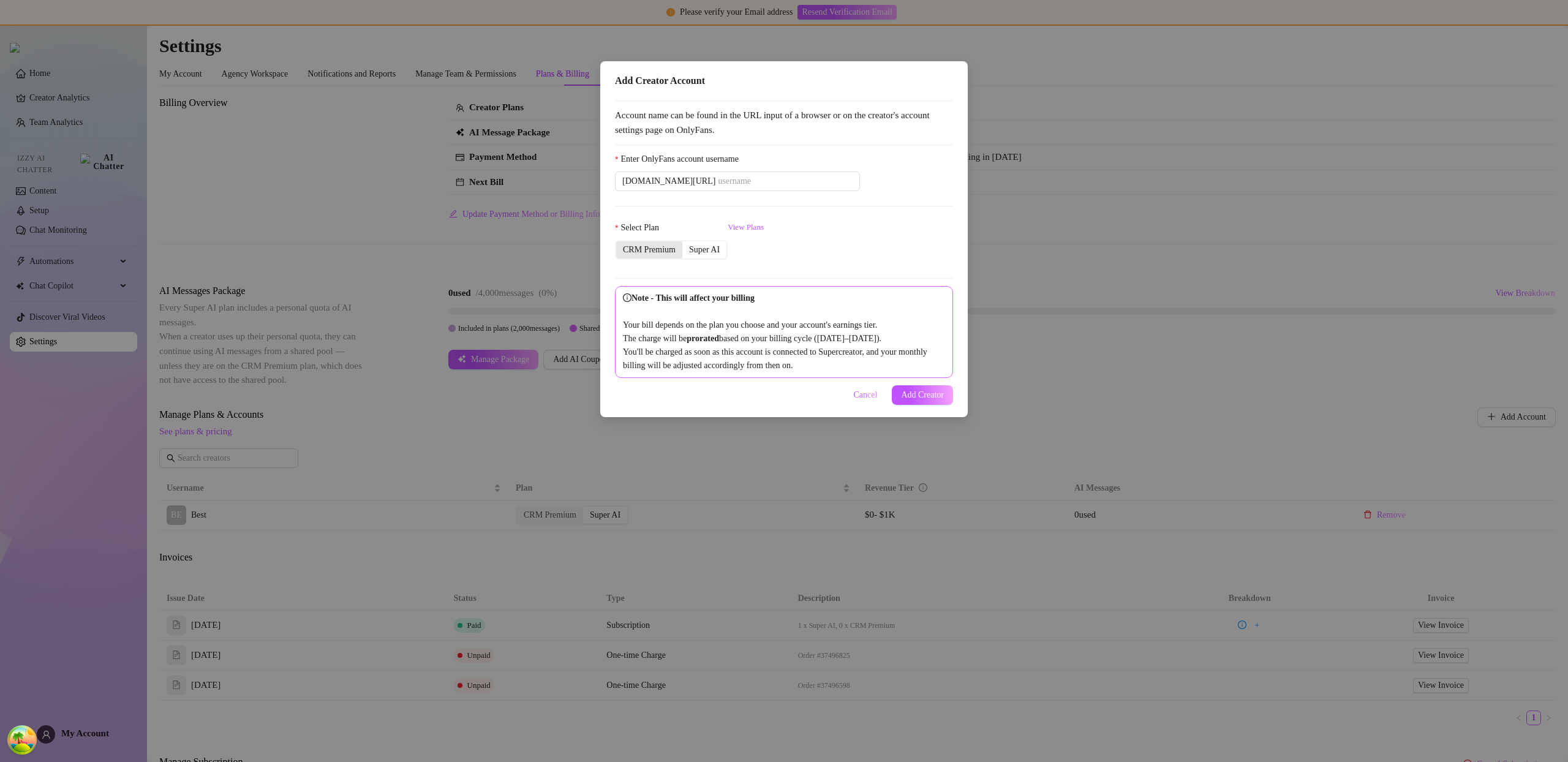
click at [631, 251] on div "CRM Premium" at bounding box center [649, 249] width 66 height 17
click at [619, 243] on input "CRM Premium" at bounding box center [619, 243] width 0 height 0
click at [727, 179] on input "Enter OnlyFans account username" at bounding box center [785, 180] width 134 height 13
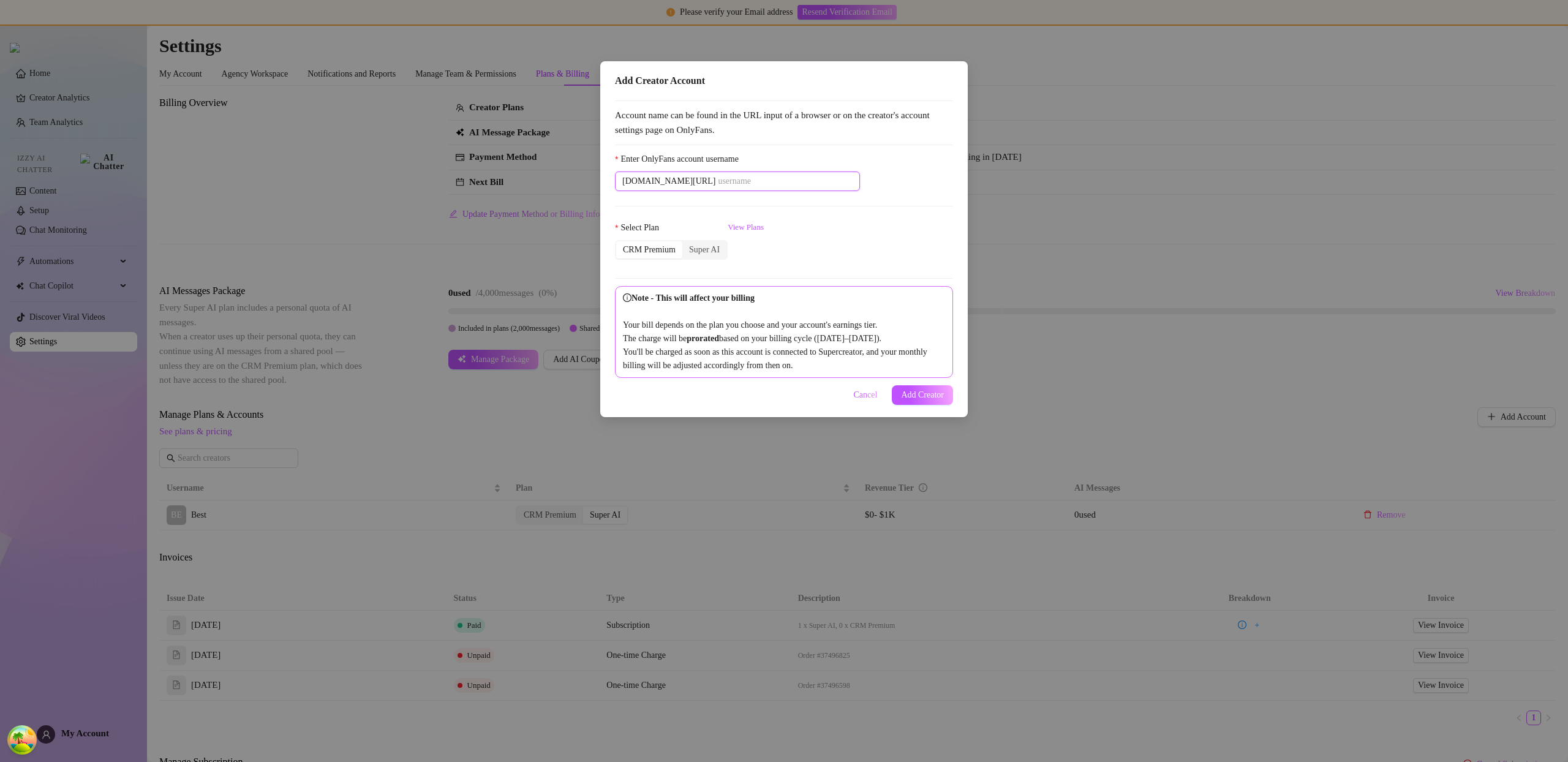
paste input "savsvania"
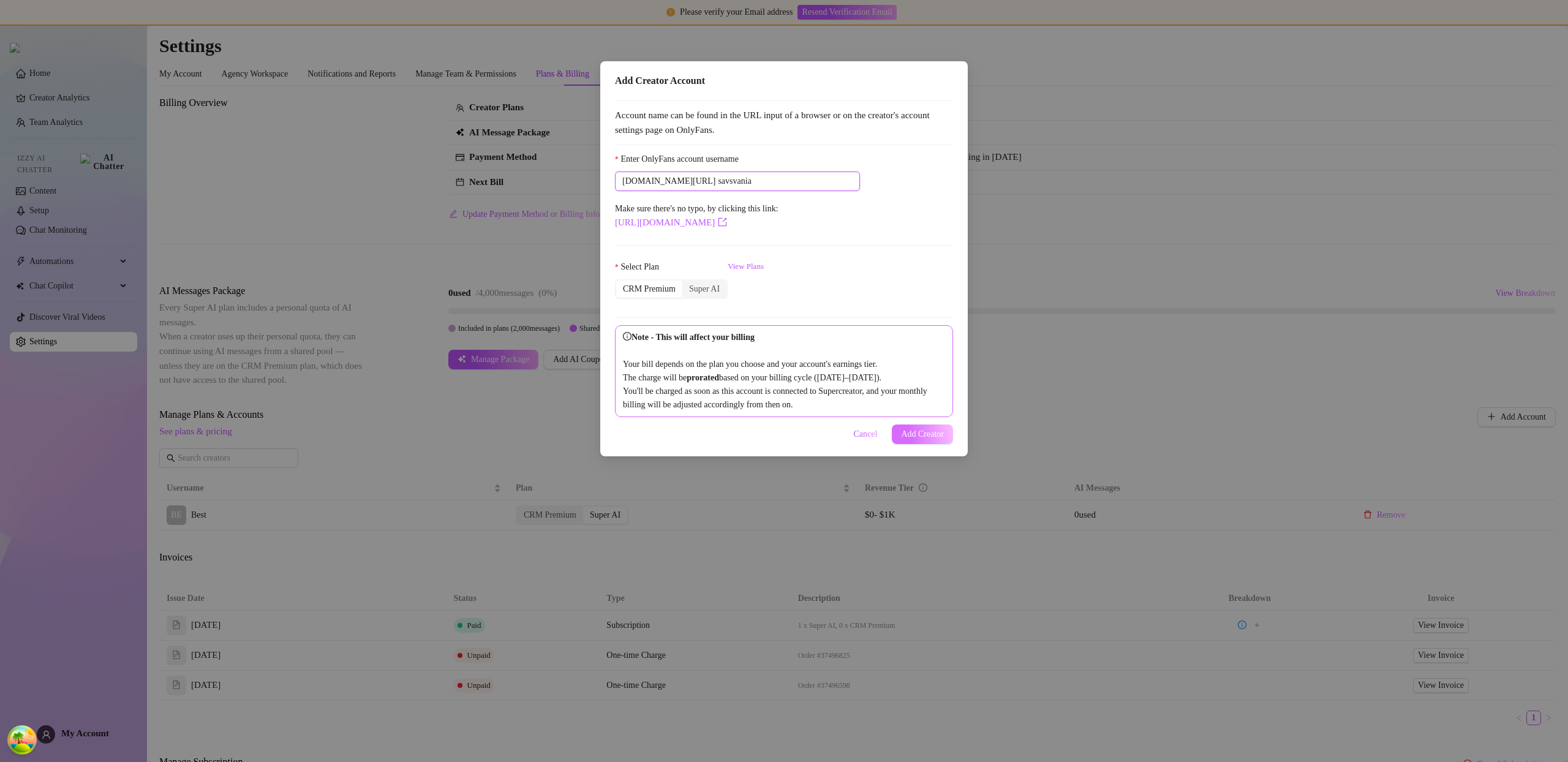
type input "savsvania"
click at [924, 439] on span "Add Creator" at bounding box center [922, 434] width 42 height 10
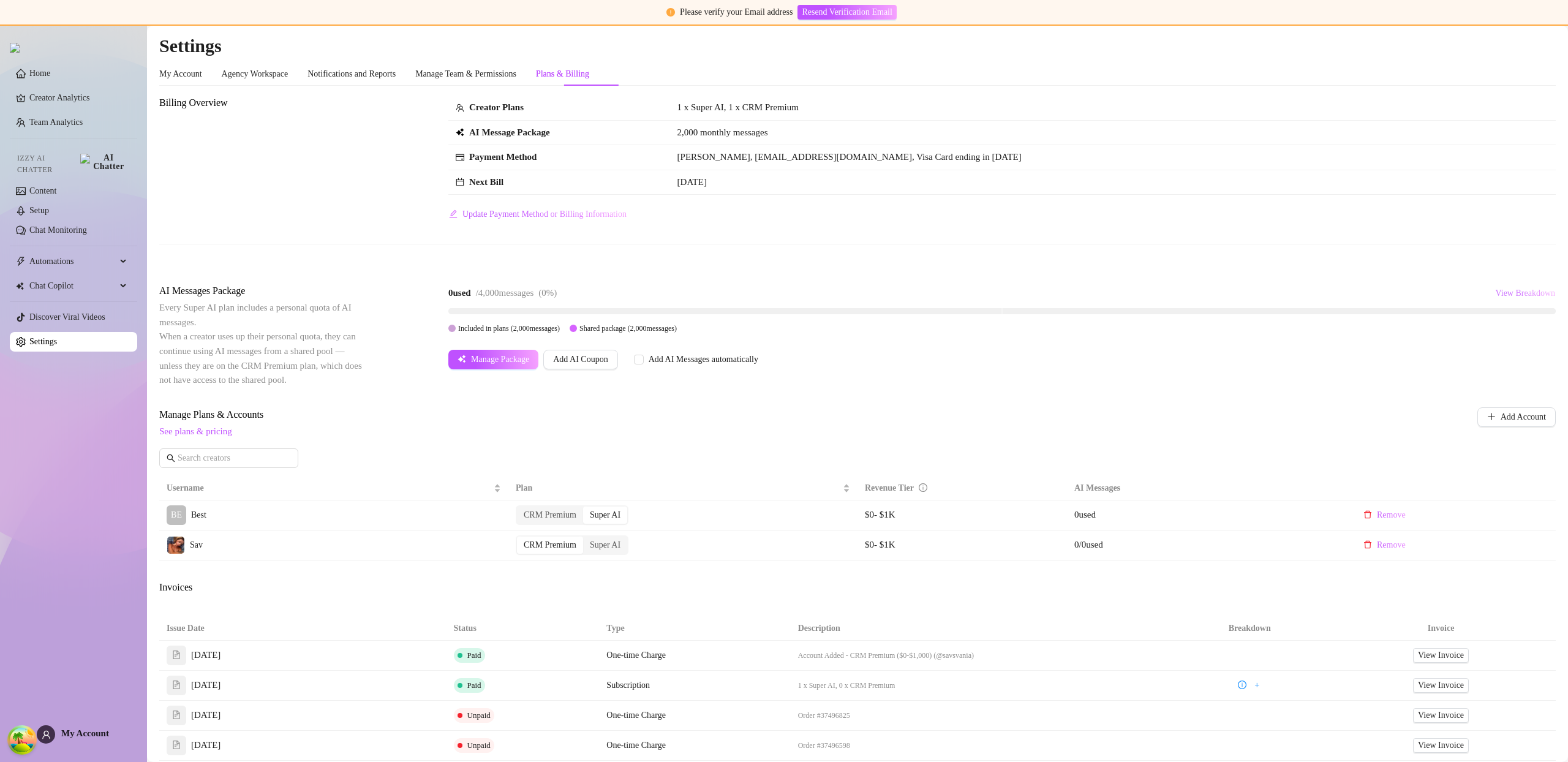
click at [1509, 295] on span "View Breakdown" at bounding box center [1526, 293] width 60 height 10
click at [1508, 295] on span "View Breakdown" at bounding box center [1526, 293] width 60 height 10
drag, startPoint x: 519, startPoint y: 296, endPoint x: 774, endPoint y: 300, distance: 255.0
click at [763, 301] on div "0 used / 4,500 messages ( 0 %) View Breakdown" at bounding box center [1002, 293] width 1107 height 19
drag, startPoint x: 619, startPoint y: 563, endPoint x: 604, endPoint y: 548, distance: 21.2
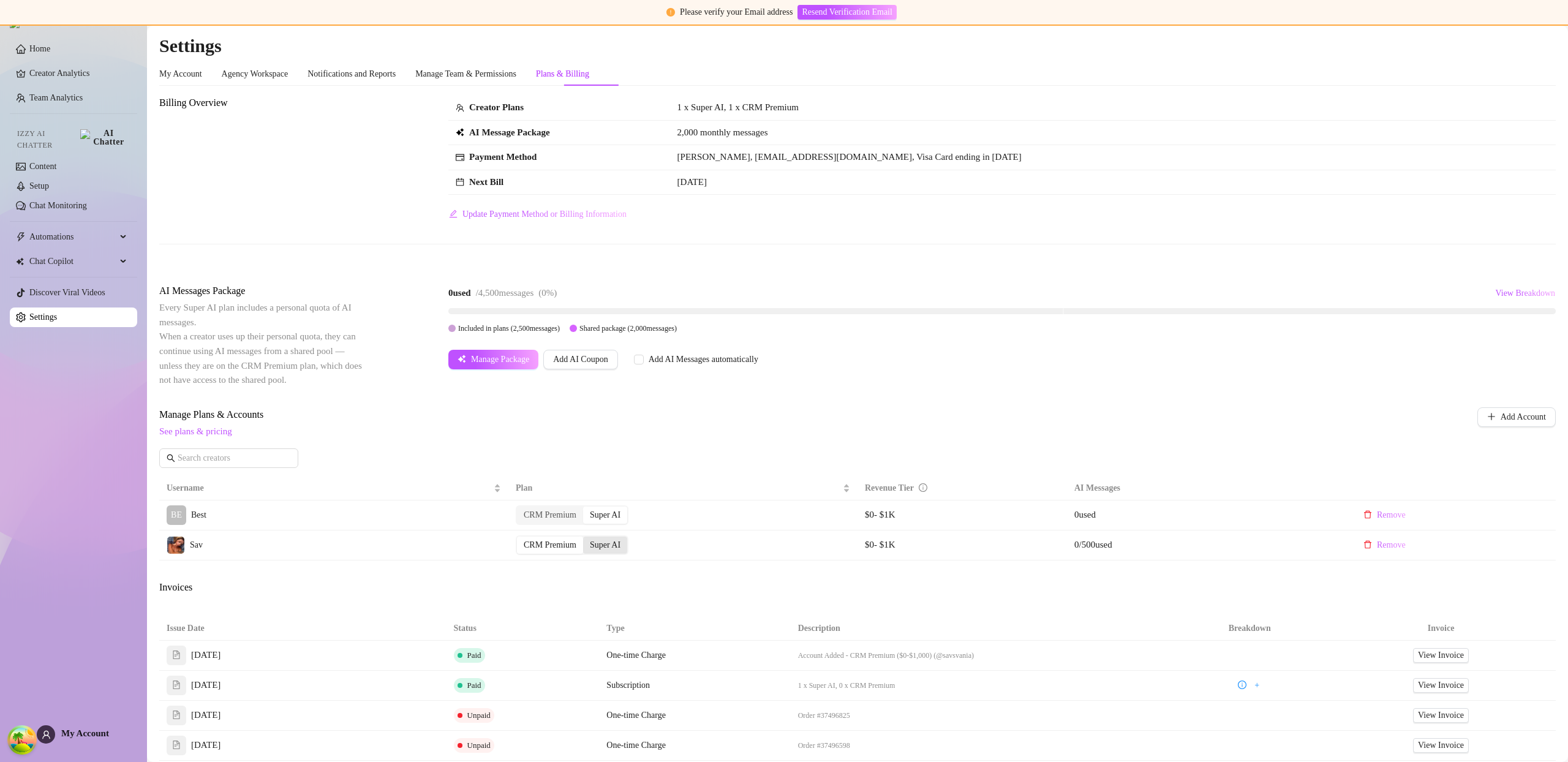
click at [619, 563] on div "Billing Overview Creator Plans 1 x Super AI, 1 x CRM Premium AI Message Package…" at bounding box center [857, 476] width 1396 height 763
click at [603, 543] on div "Super AI" at bounding box center [605, 545] width 44 height 17
click at [586, 538] on input "Super AI" at bounding box center [586, 538] width 0 height 0
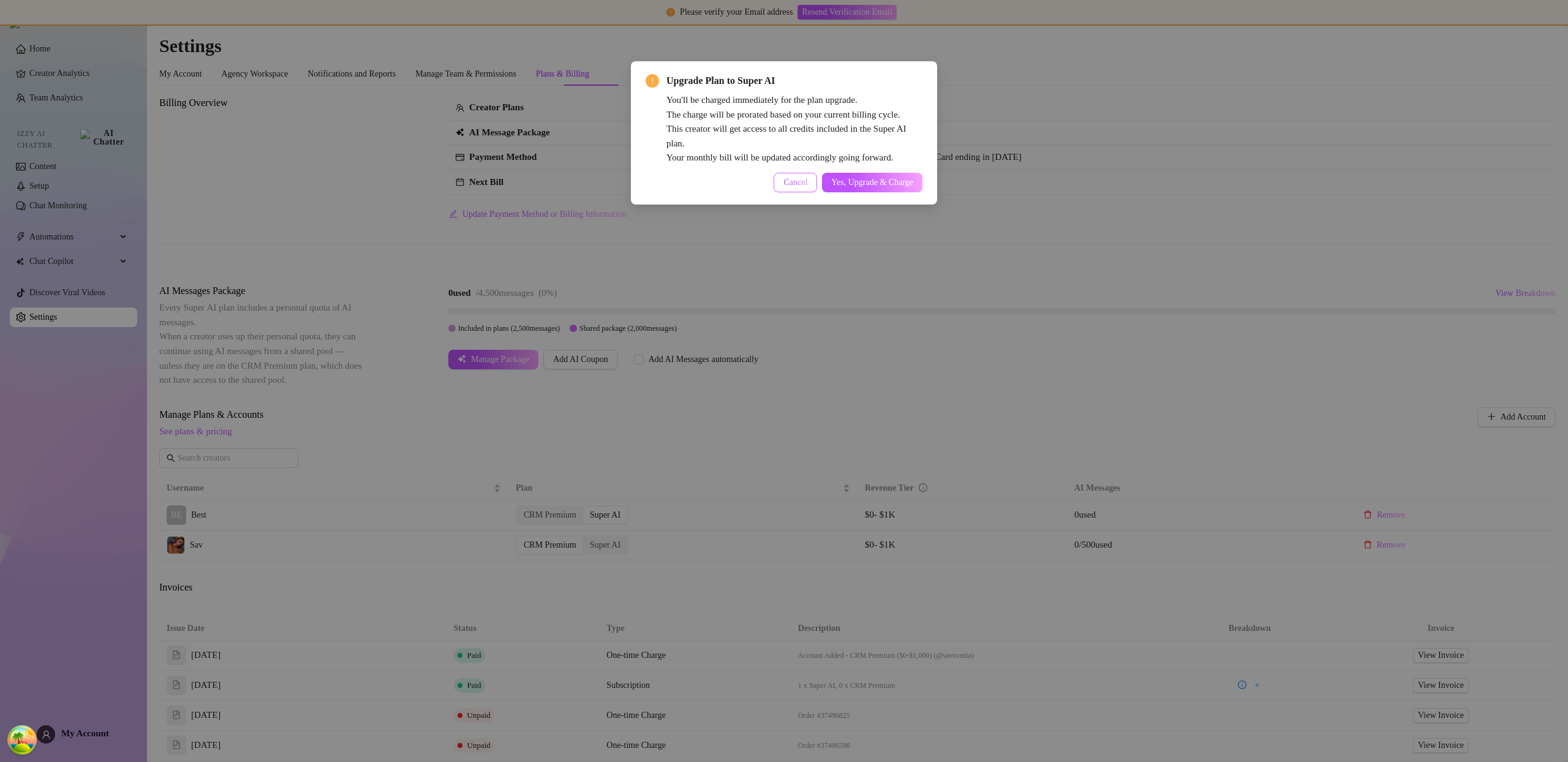
click at [784, 180] on span "Cancel" at bounding box center [795, 182] width 24 height 10
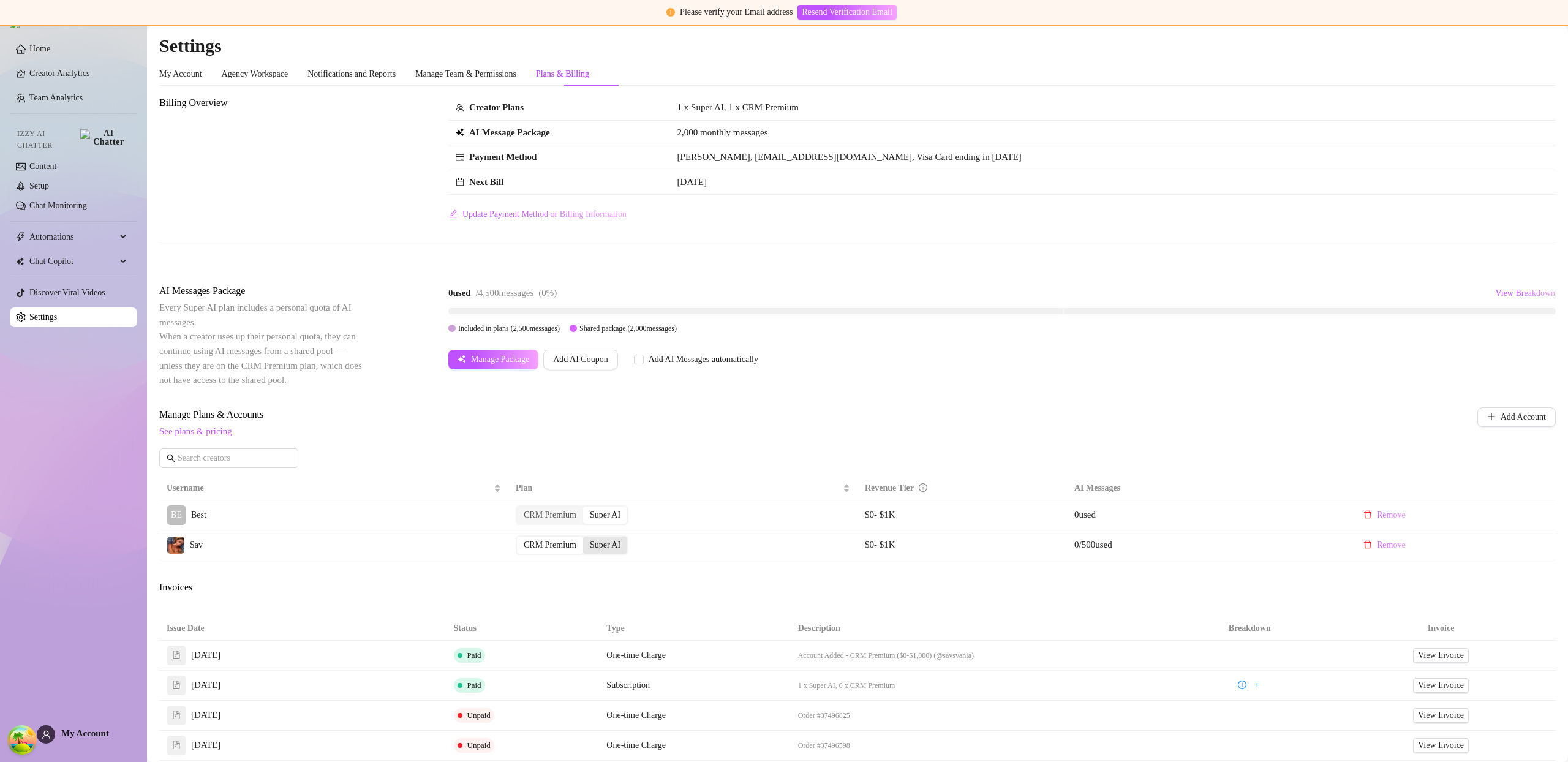
click at [616, 539] on div "Super AI" at bounding box center [605, 545] width 44 height 17
click at [586, 538] on input "Super AI" at bounding box center [586, 538] width 0 height 0
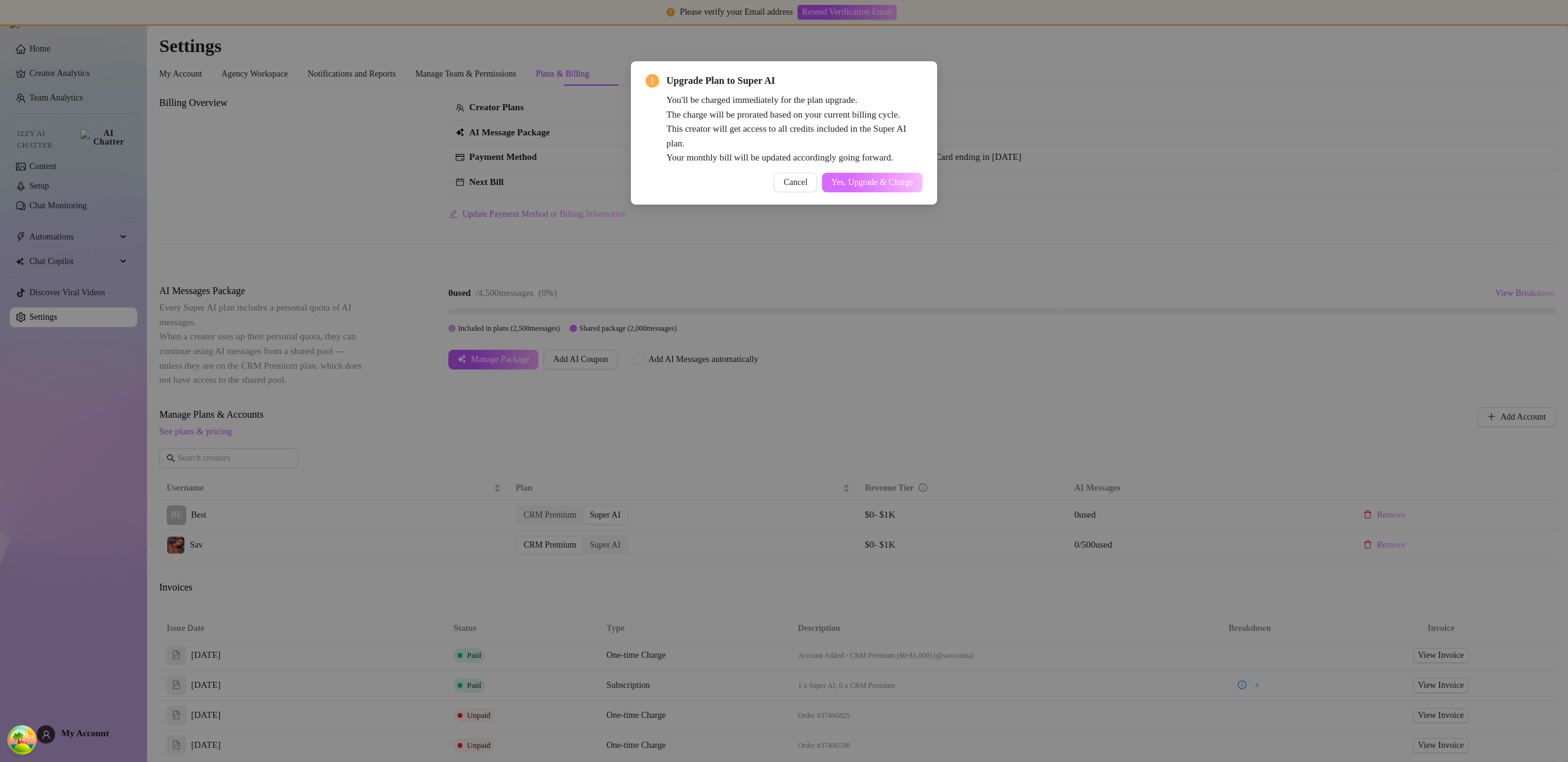
click at [891, 178] on span "Yes, Upgrade & Charge" at bounding box center [872, 182] width 82 height 10
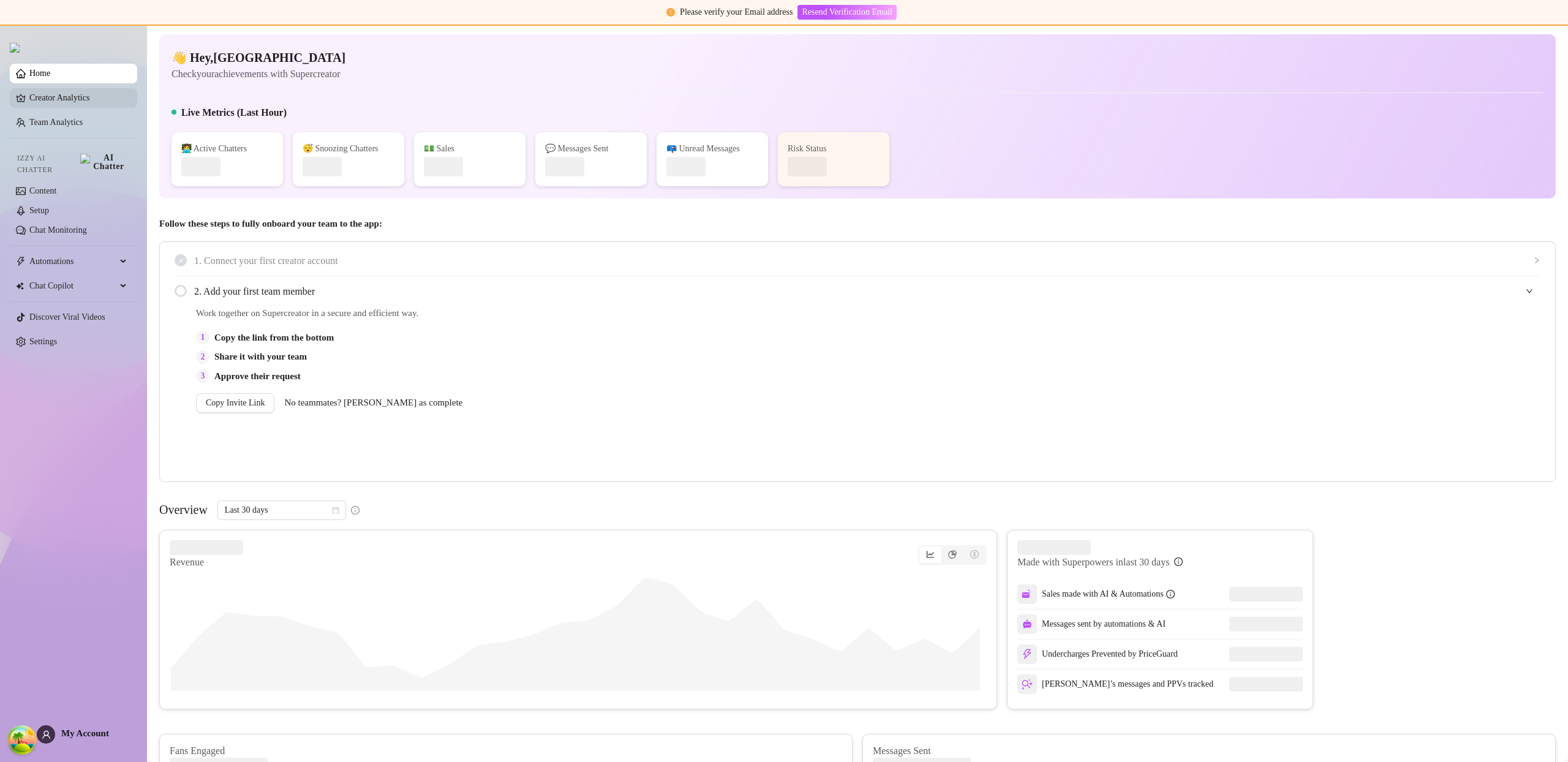
click at [48, 97] on link "Creator Analytics" at bounding box center [78, 98] width 98 height 19
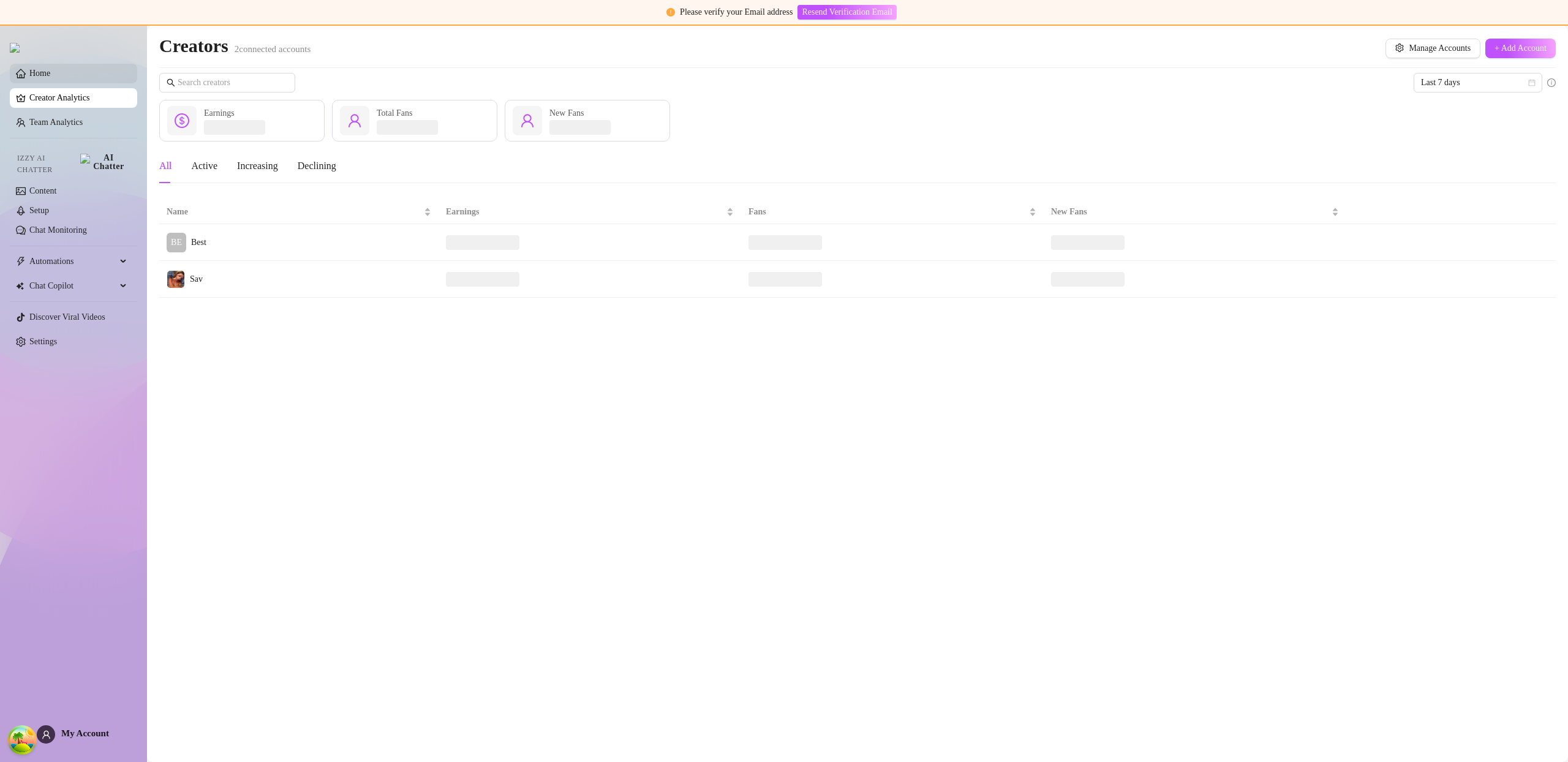
click at [44, 72] on link "Home" at bounding box center [40, 73] width 21 height 9
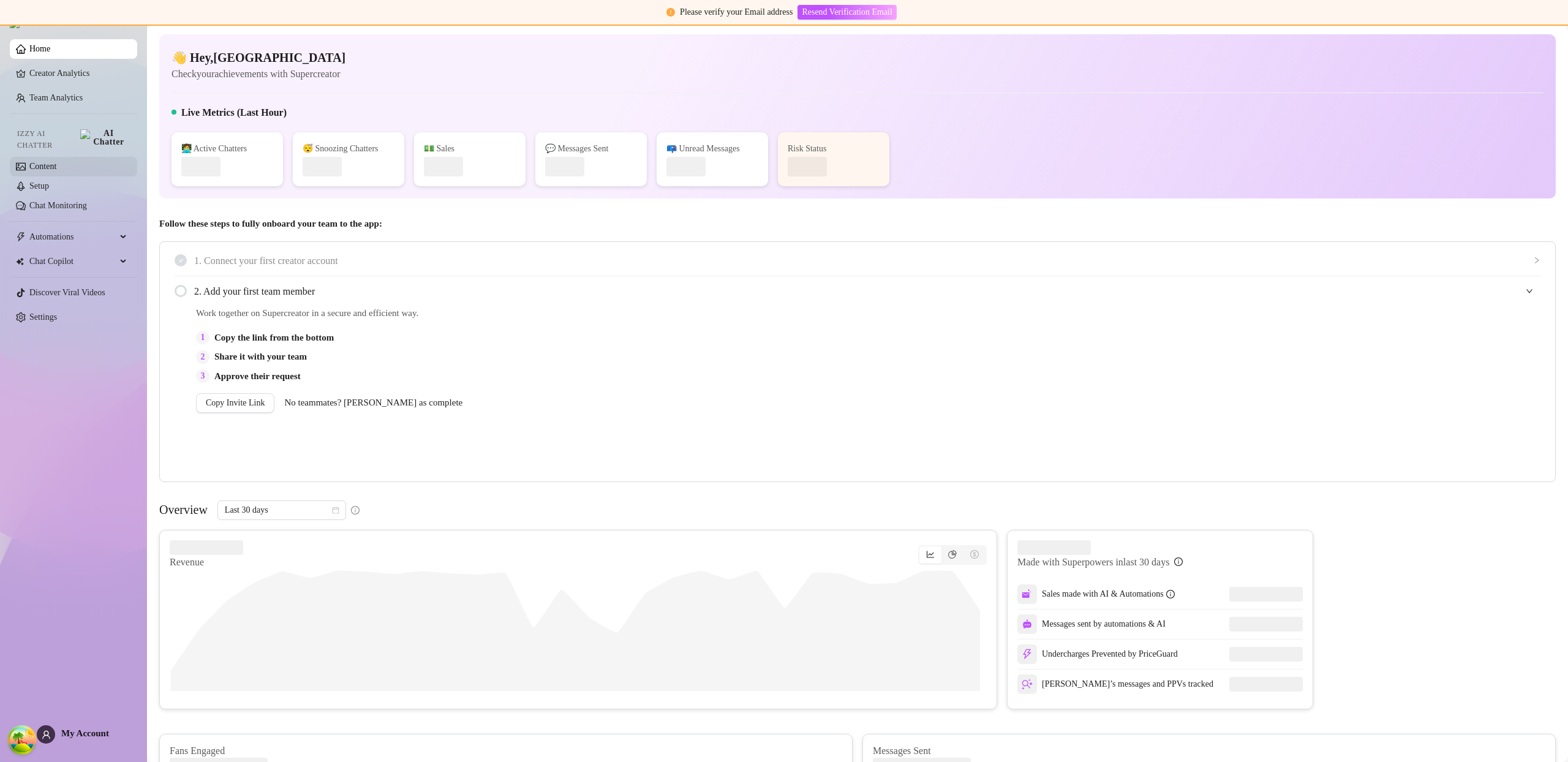
click at [56, 163] on link "Content" at bounding box center [42, 166] width 27 height 9
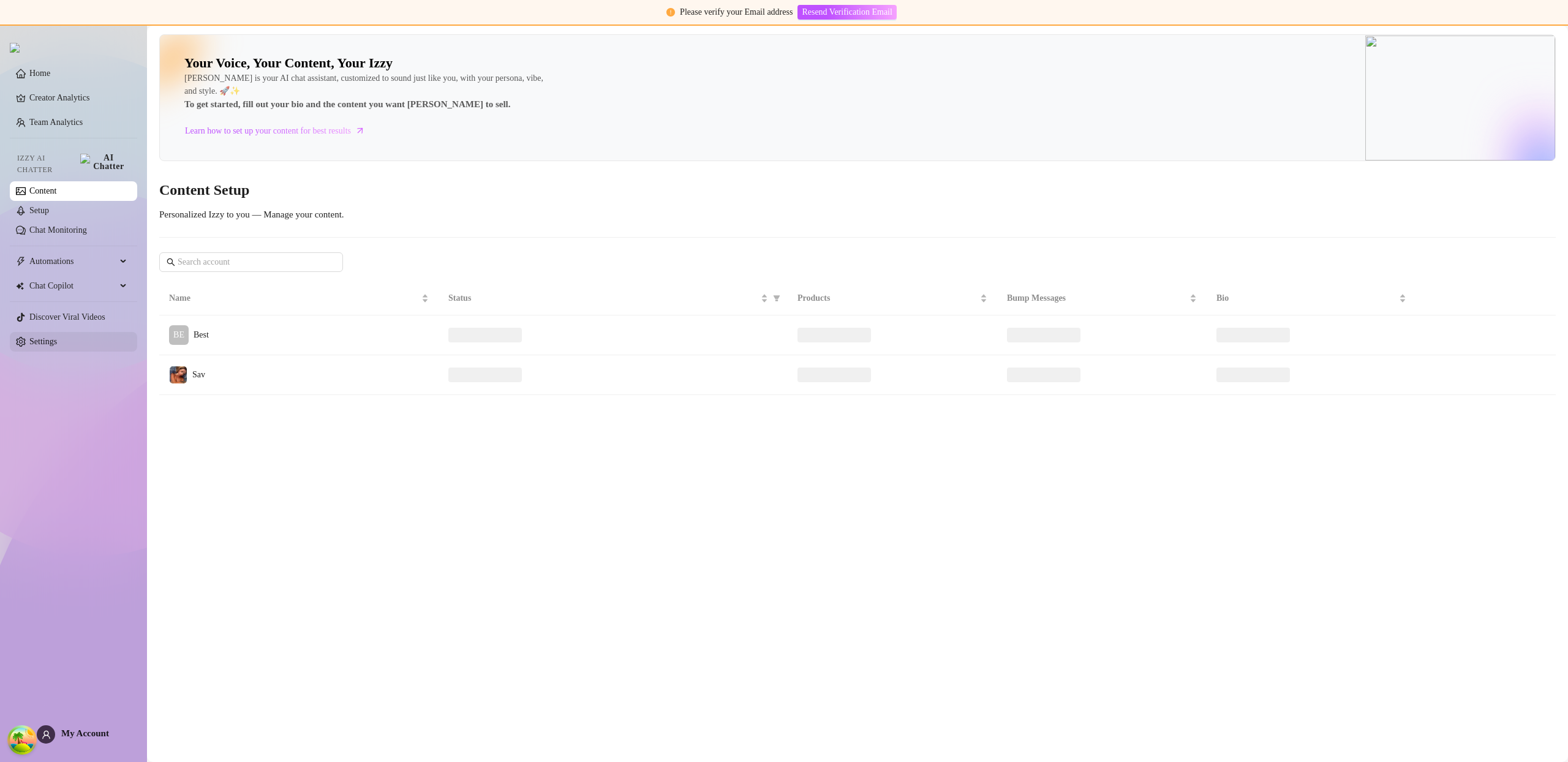
click at [57, 337] on link "Settings" at bounding box center [42, 341] width 27 height 9
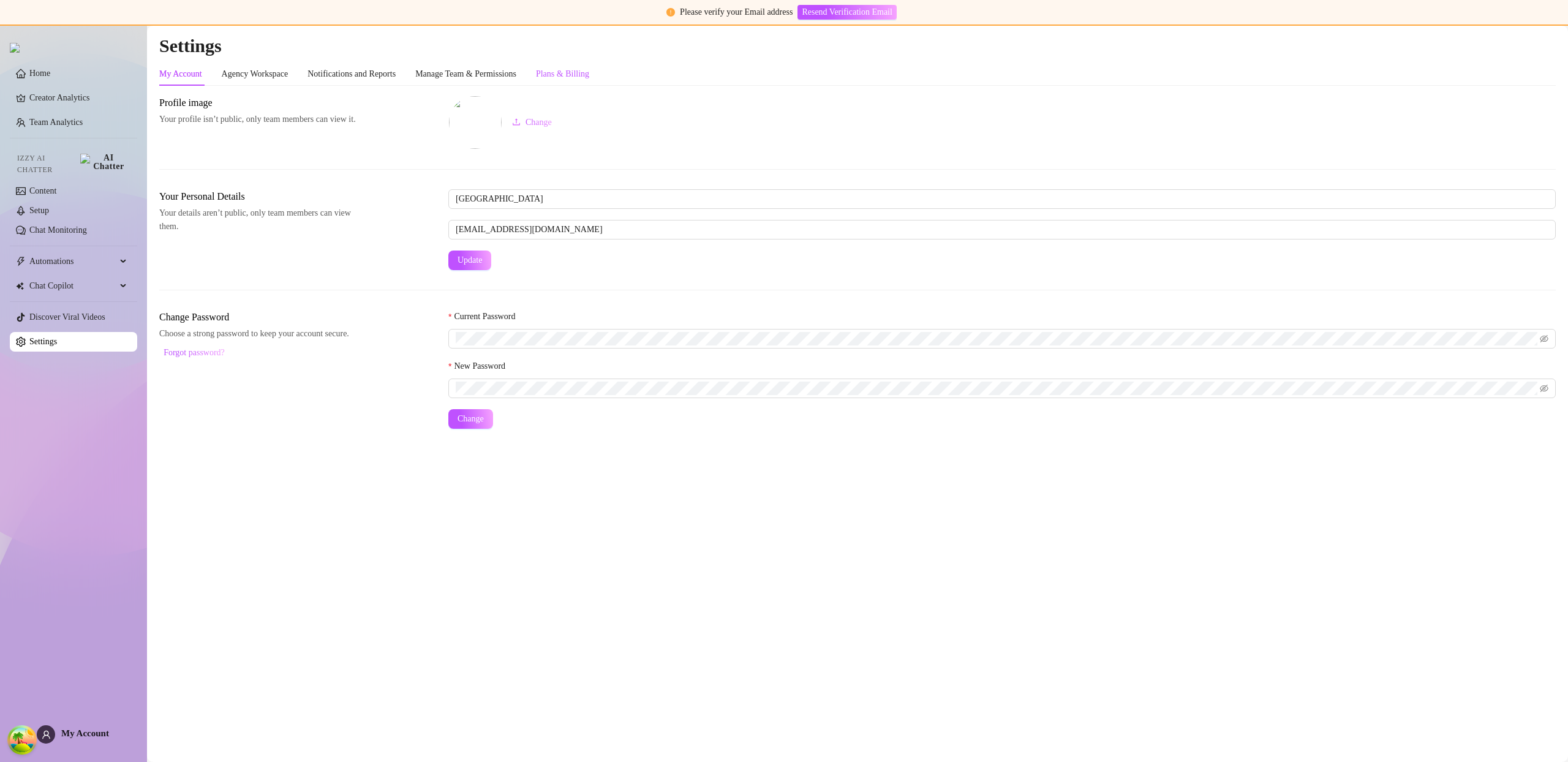
click at [585, 76] on div "Plans & Billing" at bounding box center [562, 73] width 53 height 13
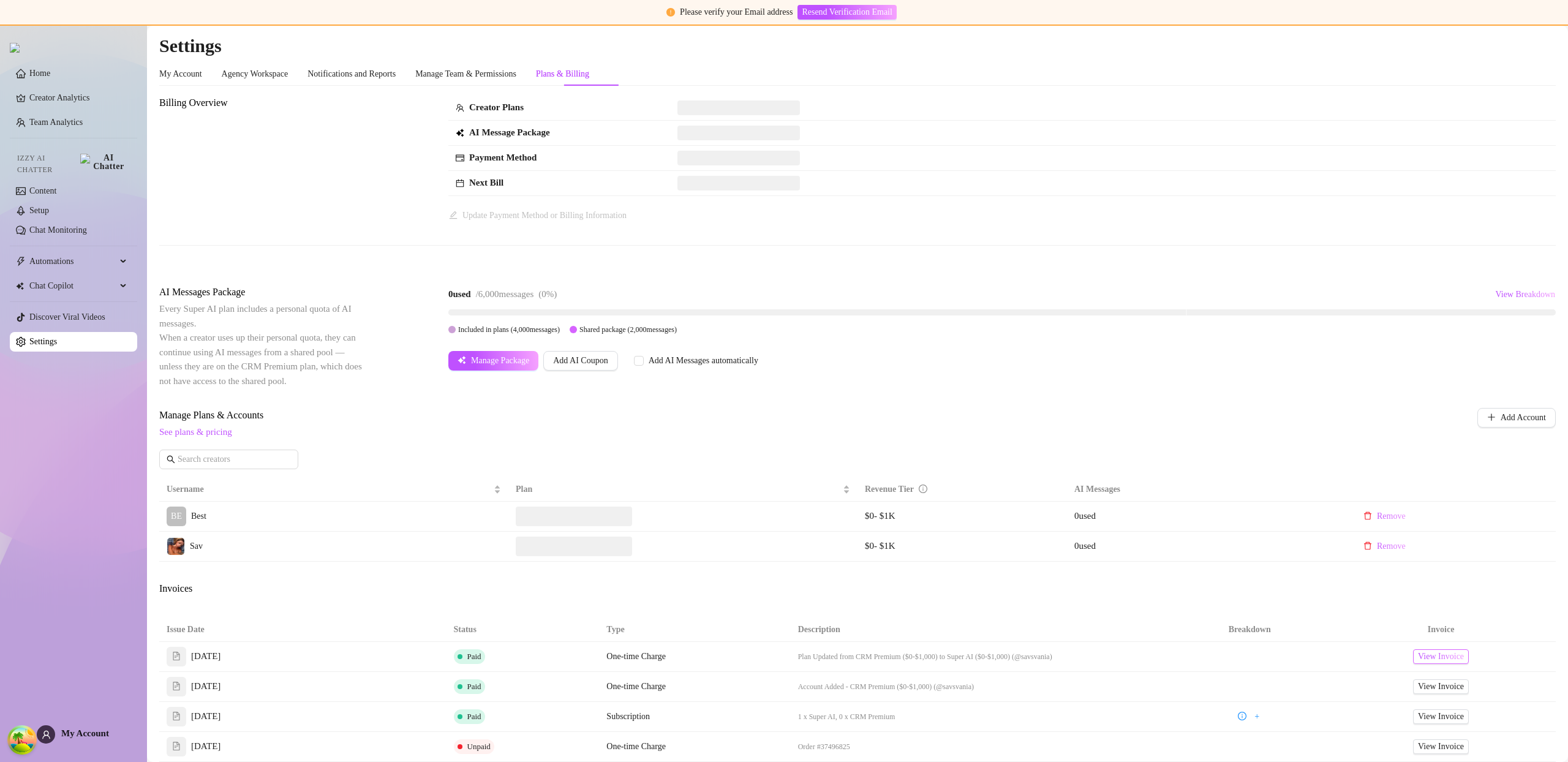
click at [1434, 659] on span "View Invoice" at bounding box center [1442, 656] width 46 height 13
click at [1435, 684] on span "View Invoice" at bounding box center [1442, 685] width 46 height 13
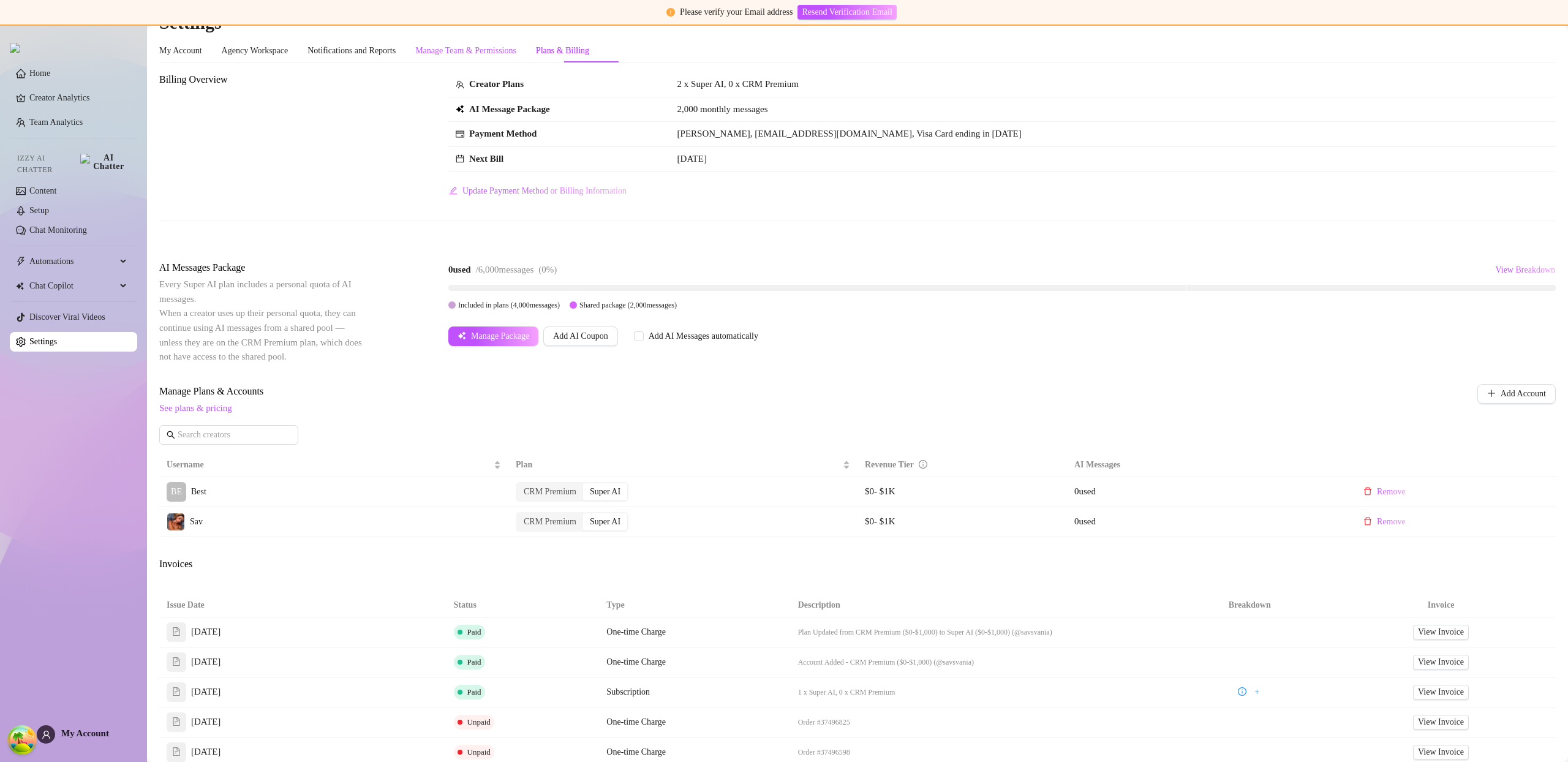
click at [499, 51] on div "Manage Team & Permissions" at bounding box center [466, 50] width 101 height 13
click at [499, 51] on div "Settings My Account Agency Workspace Notifications and Reports Manage Team & Pe…" at bounding box center [857, 445] width 1396 height 869
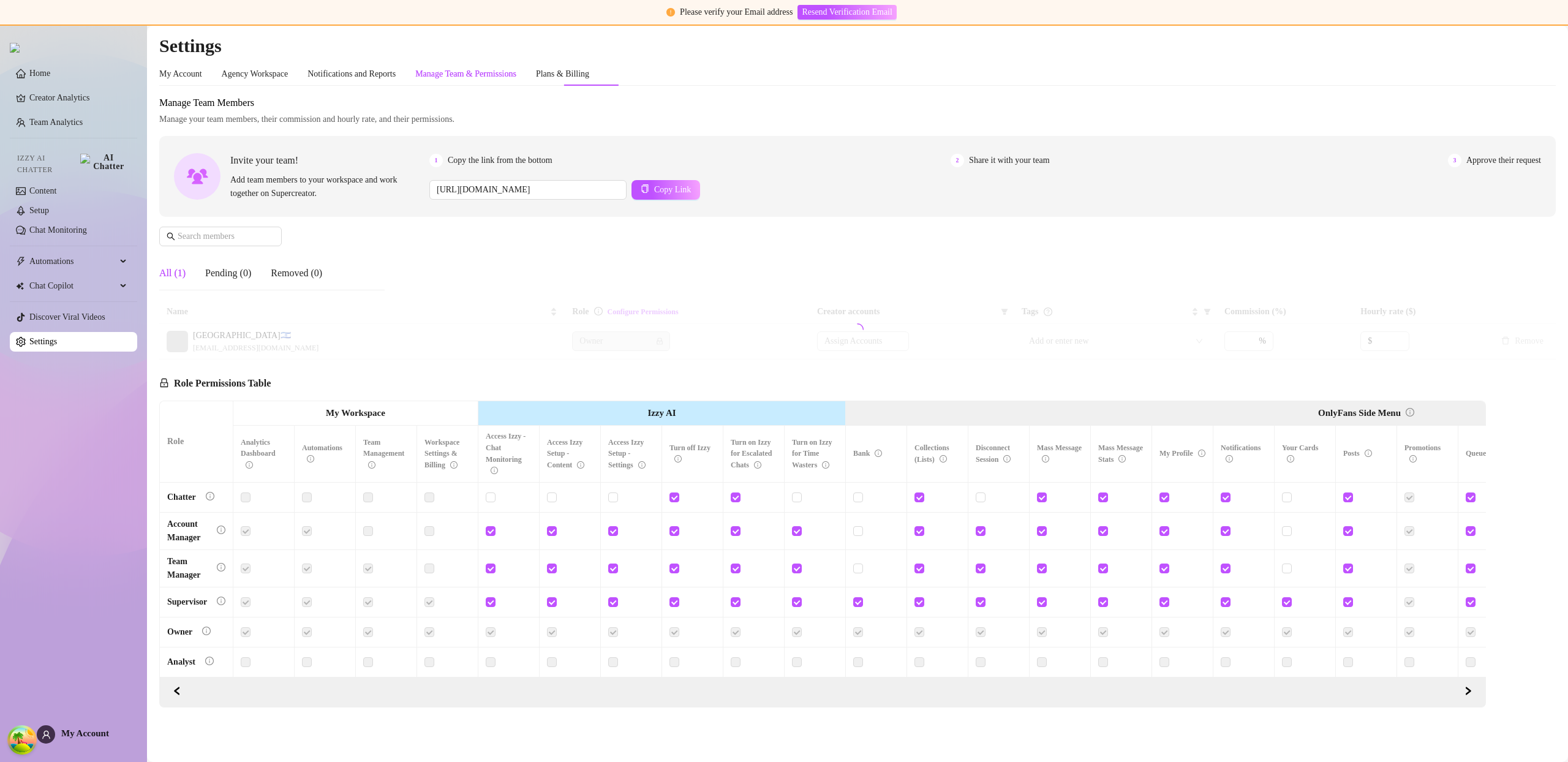
click at [496, 48] on h2 "Settings" at bounding box center [857, 46] width 1396 height 23
click at [577, 67] on div "Plans & Billing" at bounding box center [562, 73] width 53 height 13
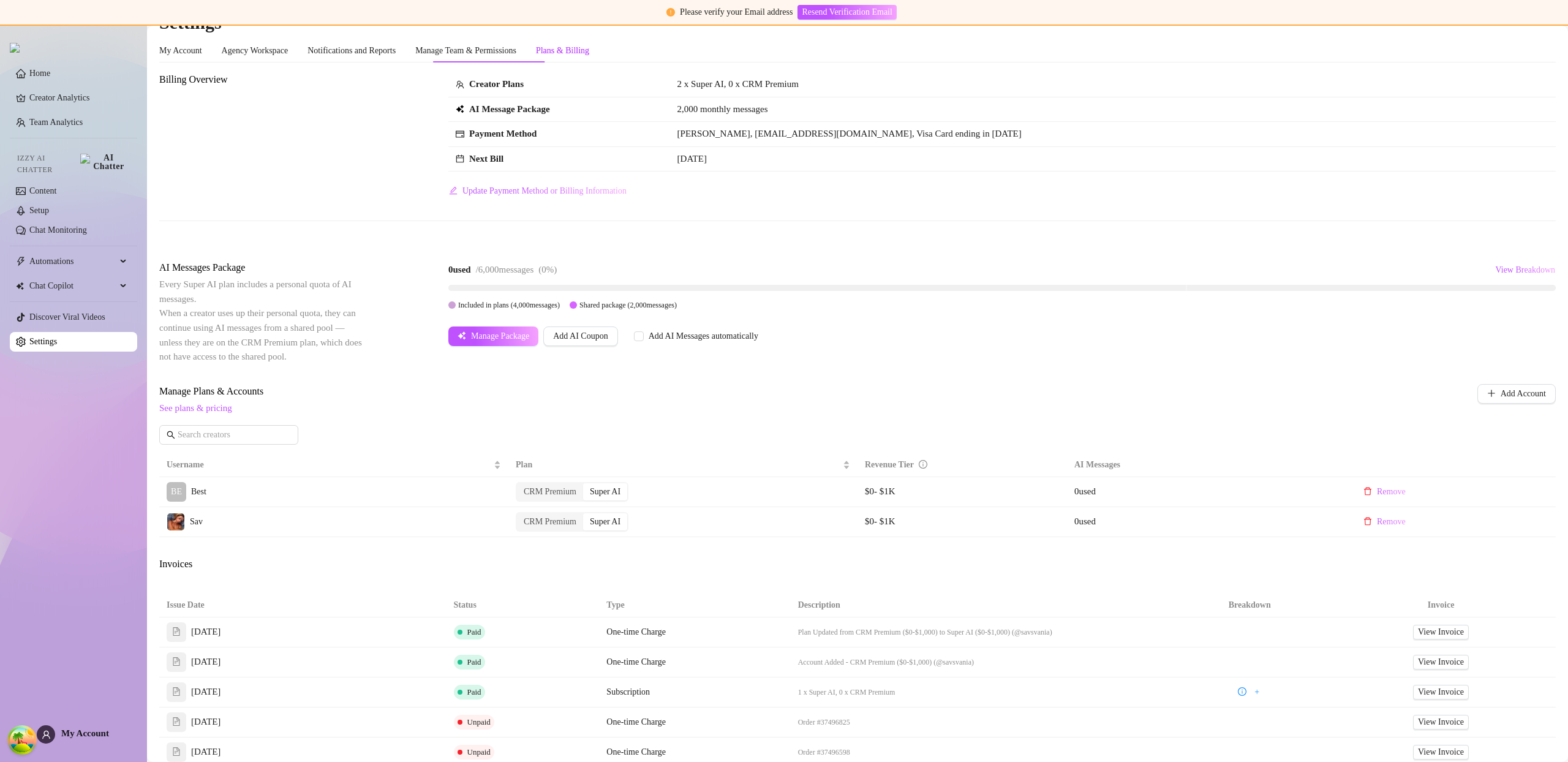
scroll to position [6, 0]
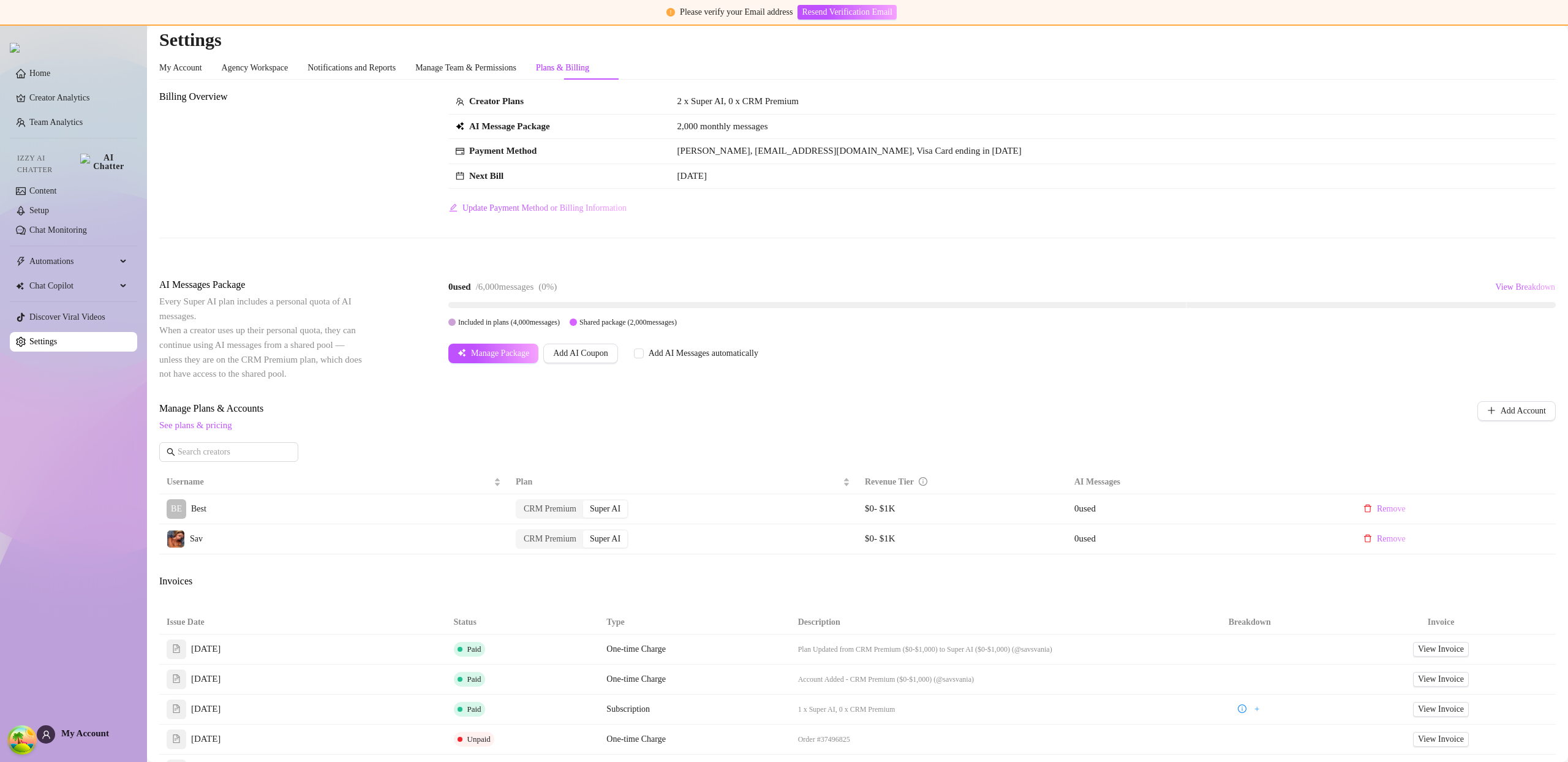
click at [83, 735] on span "My Account" at bounding box center [85, 733] width 48 height 10
checkbox input "false"
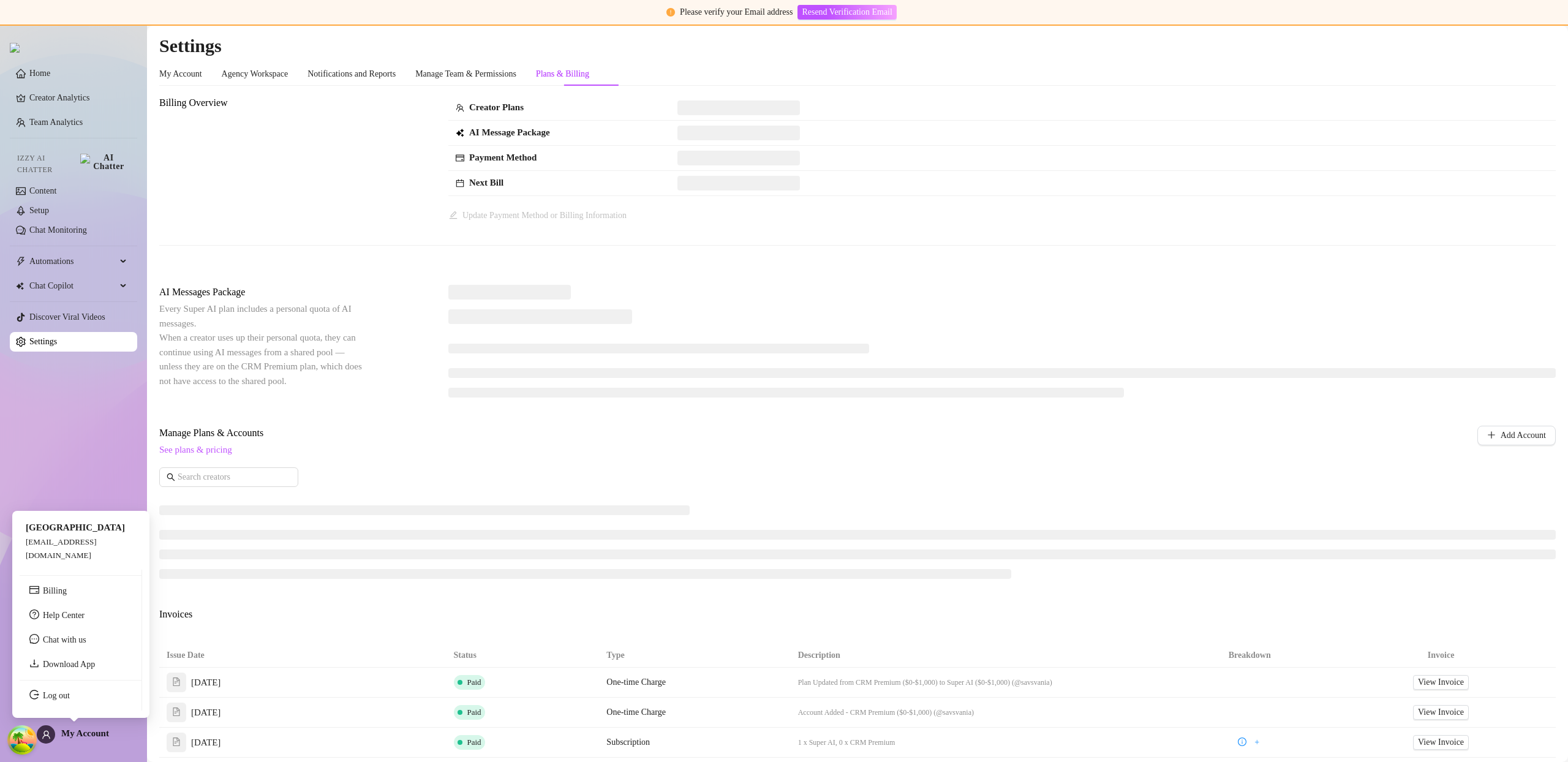
click at [85, 731] on span "My Account" at bounding box center [85, 733] width 48 height 10
click at [70, 700] on link "Log out" at bounding box center [56, 695] width 27 height 9
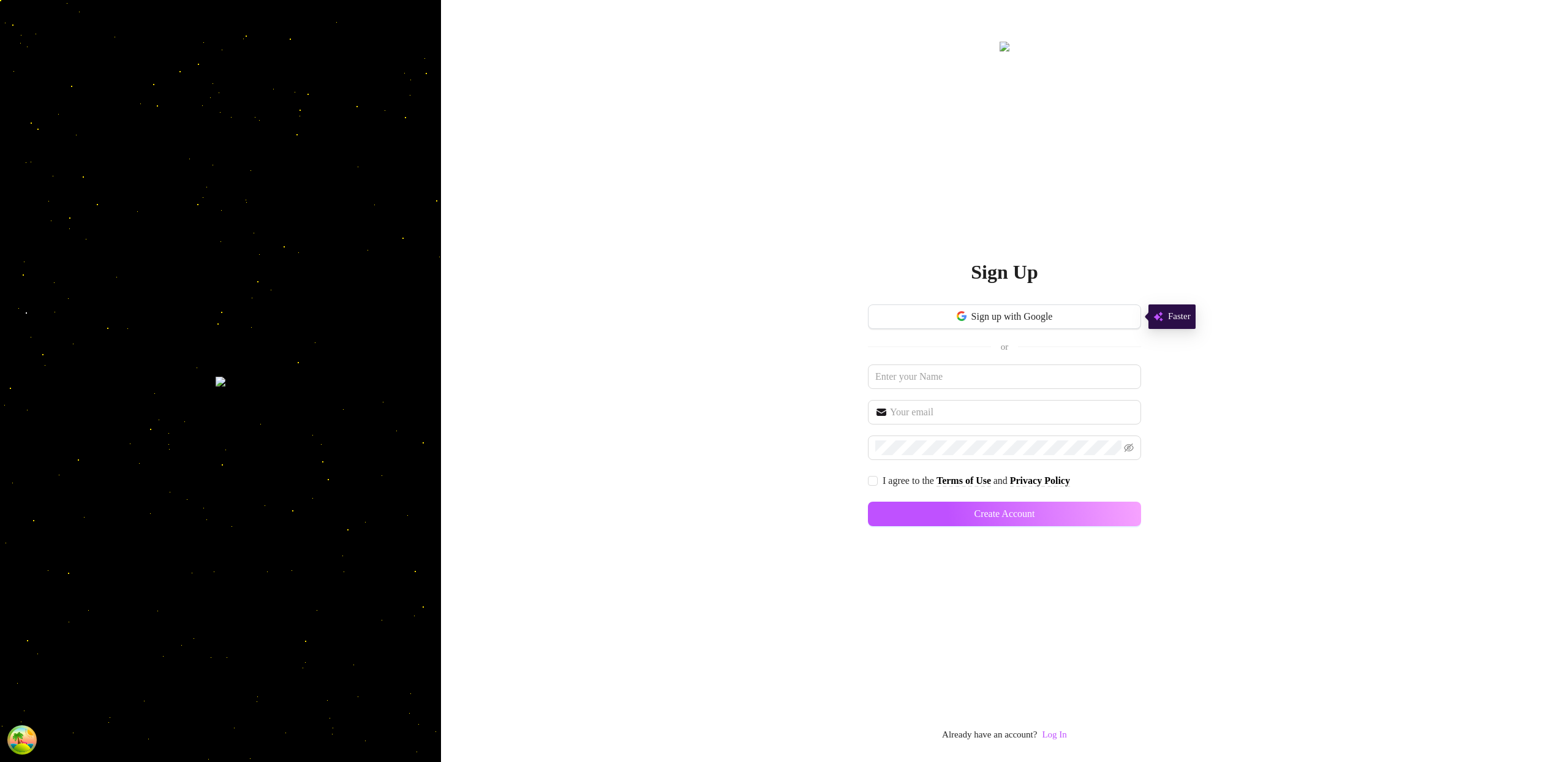
click at [1062, 733] on link "Log In" at bounding box center [1054, 734] width 25 height 10
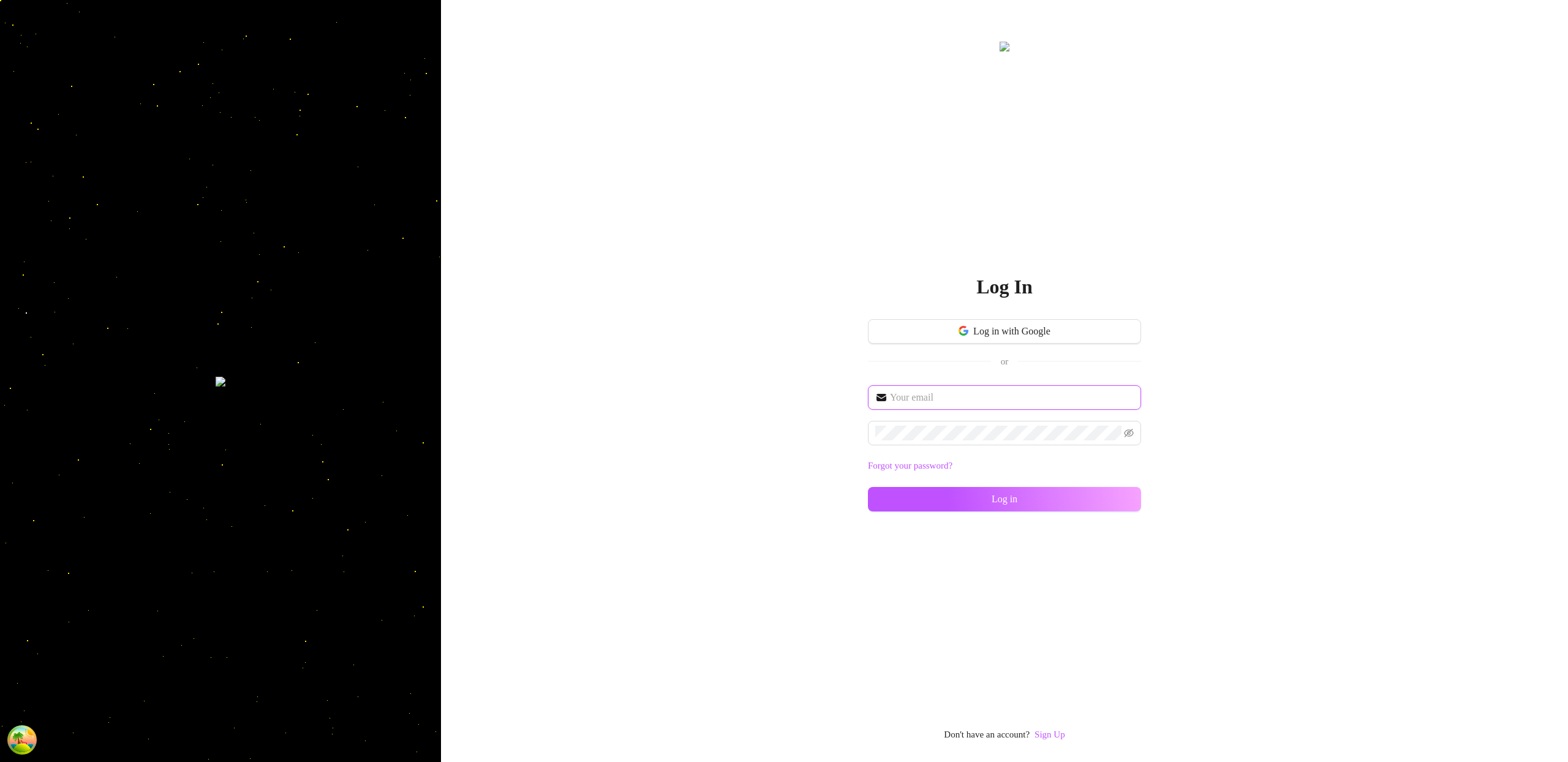
click at [965, 401] on input "text" at bounding box center [1013, 397] width 244 height 15
click at [959, 395] on input "text" at bounding box center [1013, 397] width 244 height 15
type input "[EMAIL_ADDRESS][DOMAIN_NAME]"
click at [1108, 487] on button "Log in" at bounding box center [1005, 499] width 273 height 25
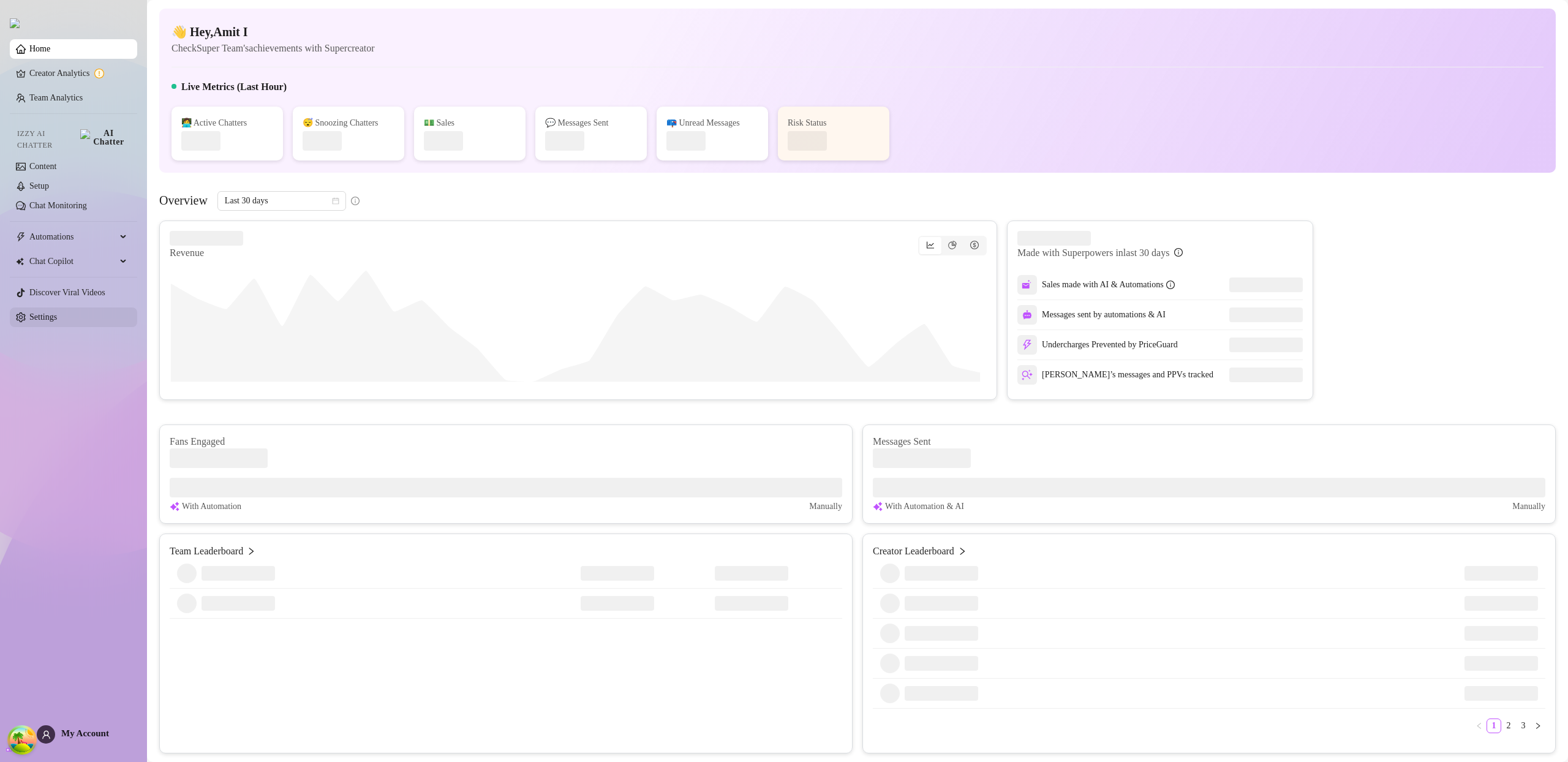
click at [57, 312] on link "Settings" at bounding box center [42, 316] width 27 height 9
